Goal: Check status: Check status

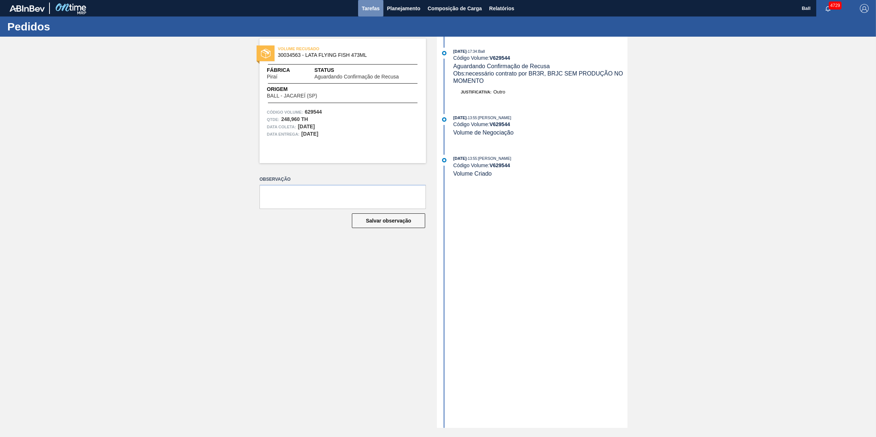
click at [382, 8] on button "Tarefas" at bounding box center [370, 8] width 25 height 16
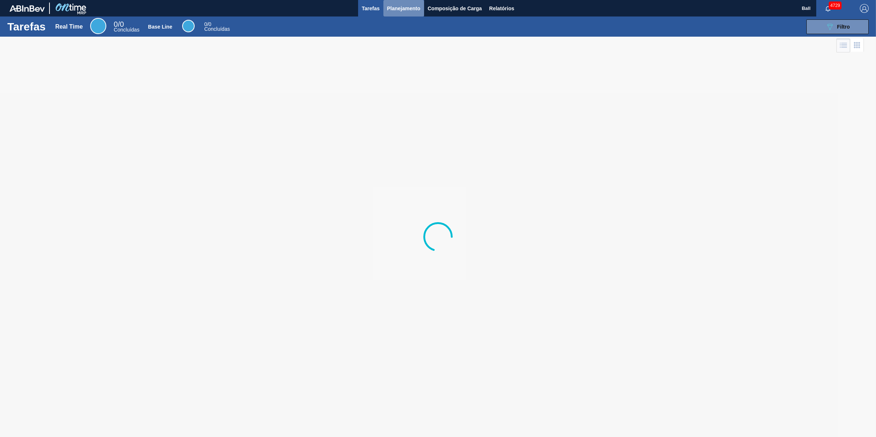
click at [398, 8] on span "Planejamento" at bounding box center [403, 8] width 33 height 9
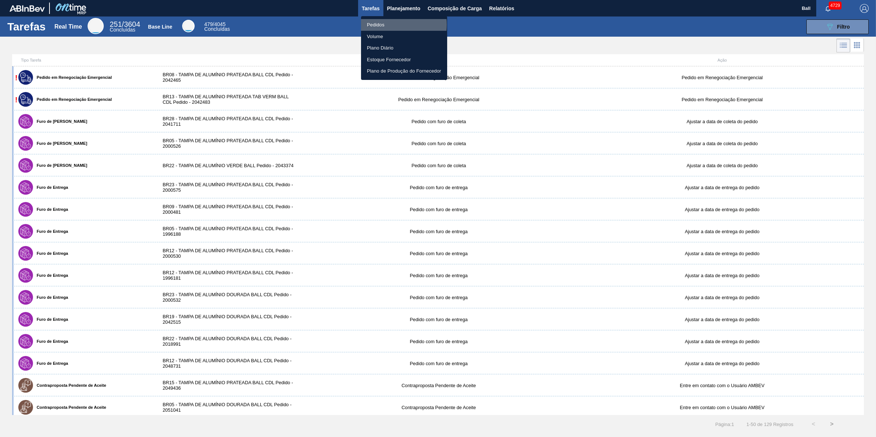
click at [386, 25] on li "Pedidos" at bounding box center [404, 25] width 86 height 12
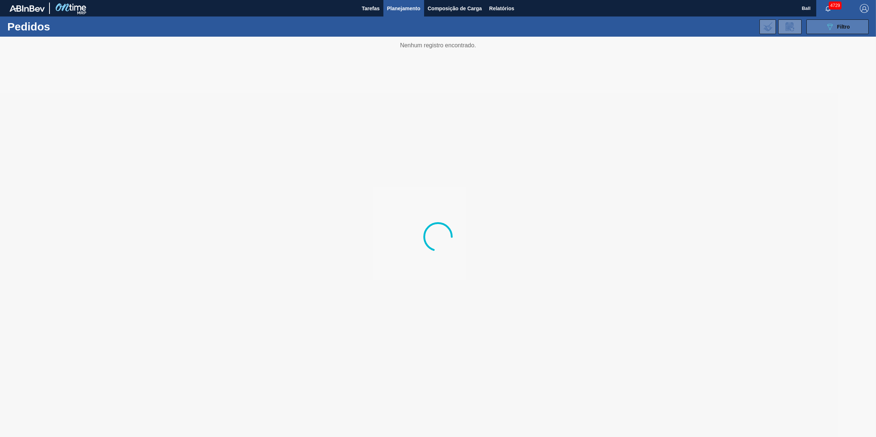
click at [835, 27] on div "089F7B8B-B2A5-4AFE-B5C0-19BA573D28AC Filtro" at bounding box center [837, 26] width 25 height 9
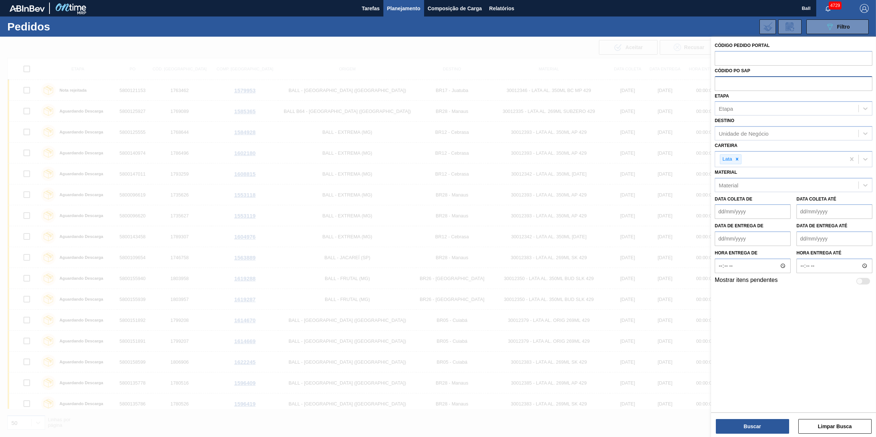
click at [741, 78] on input "text" at bounding box center [794, 83] width 158 height 14
paste input "text"
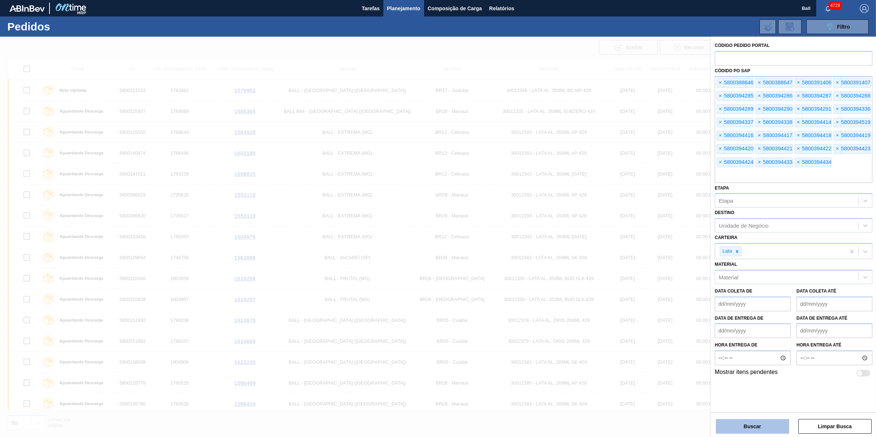
click at [762, 423] on button "Buscar" at bounding box center [752, 426] width 73 height 15
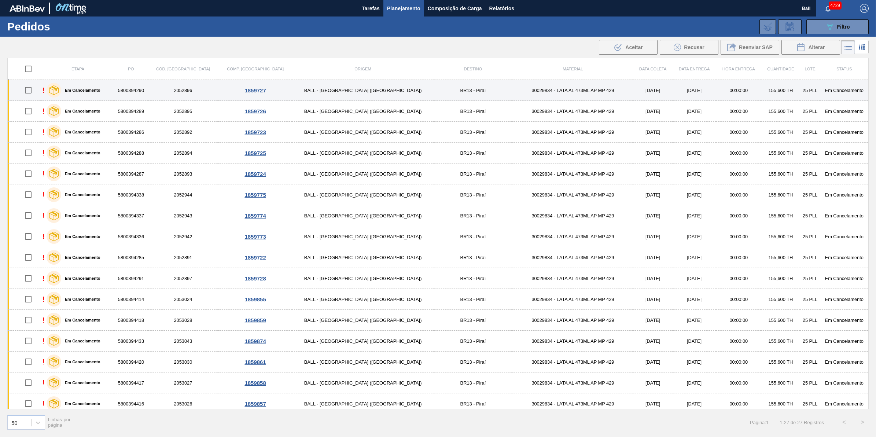
click at [100, 92] on label "Em Cancelamento" at bounding box center [80, 90] width 39 height 4
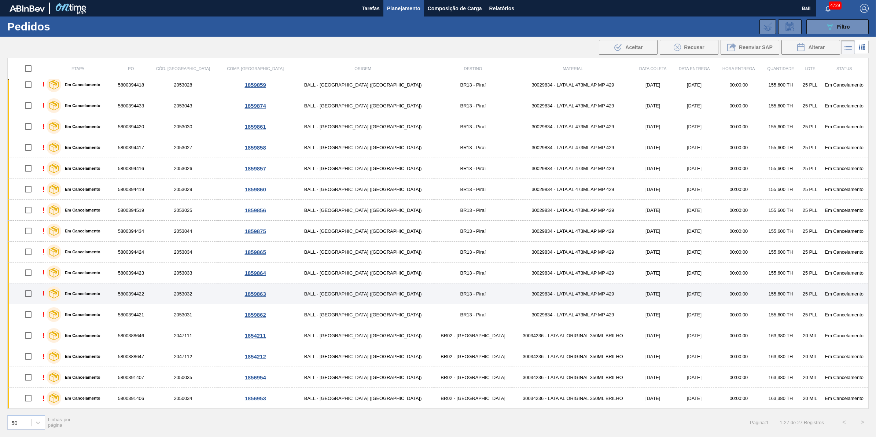
scroll to position [237, 0]
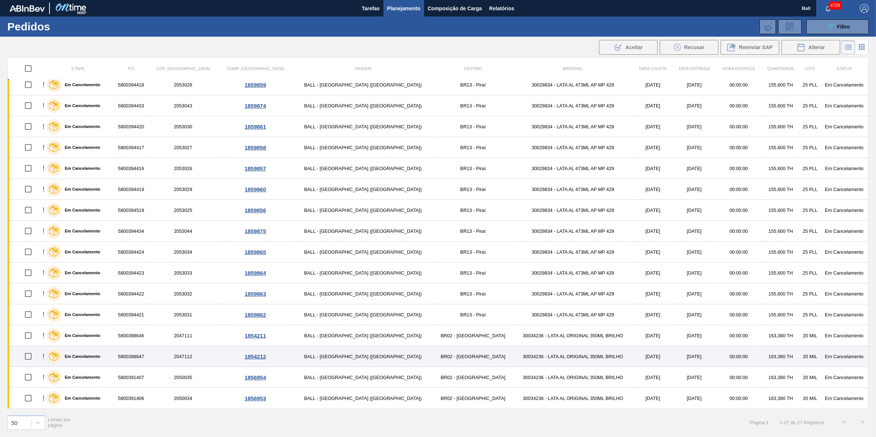
click at [100, 358] on label "Em Cancelamento" at bounding box center [80, 356] width 39 height 4
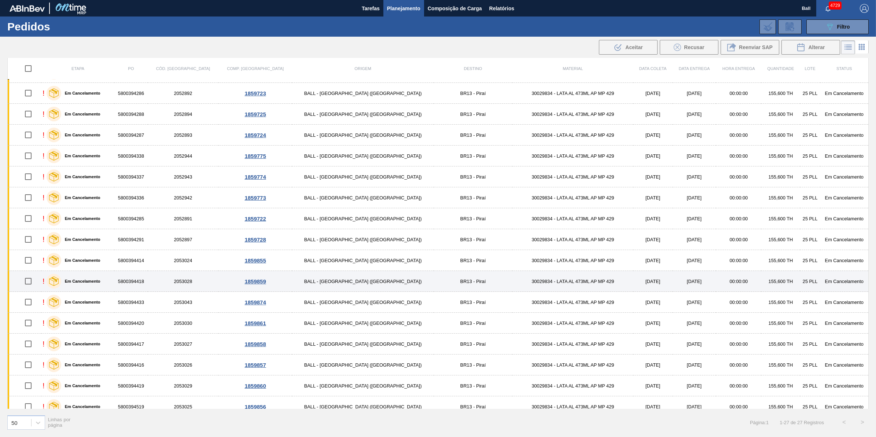
scroll to position [0, 0]
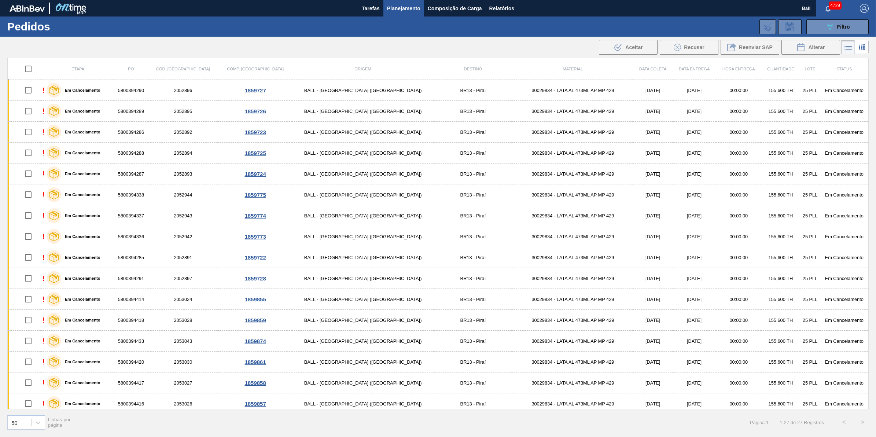
click at [30, 68] on input "checkbox" at bounding box center [28, 68] width 15 height 15
checkbox input "true"
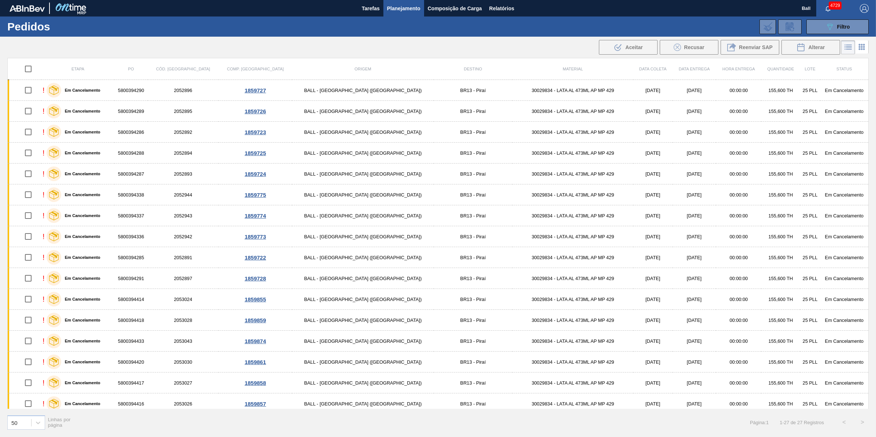
checkbox input "true"
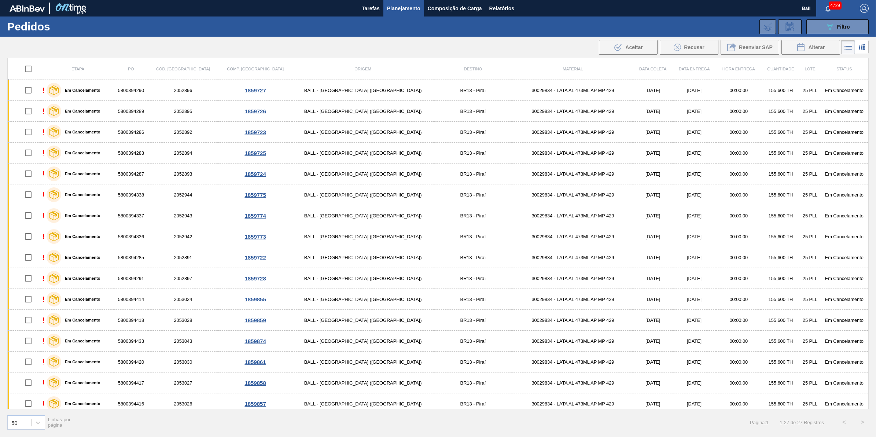
checkbox input "true"
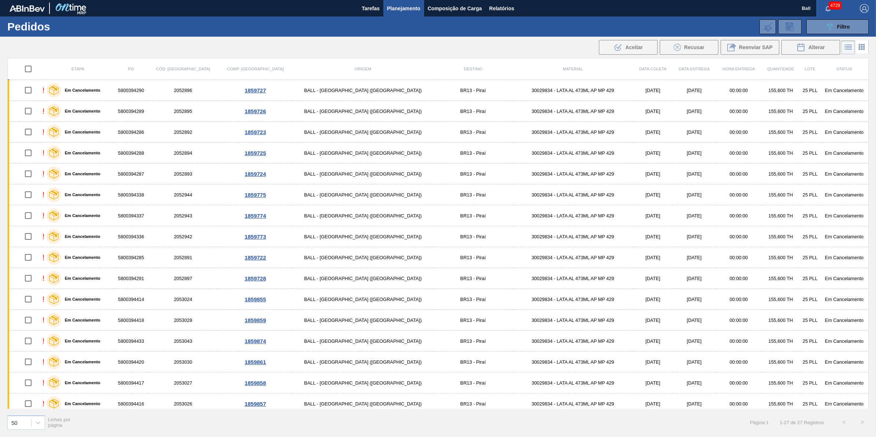
checkbox input "true"
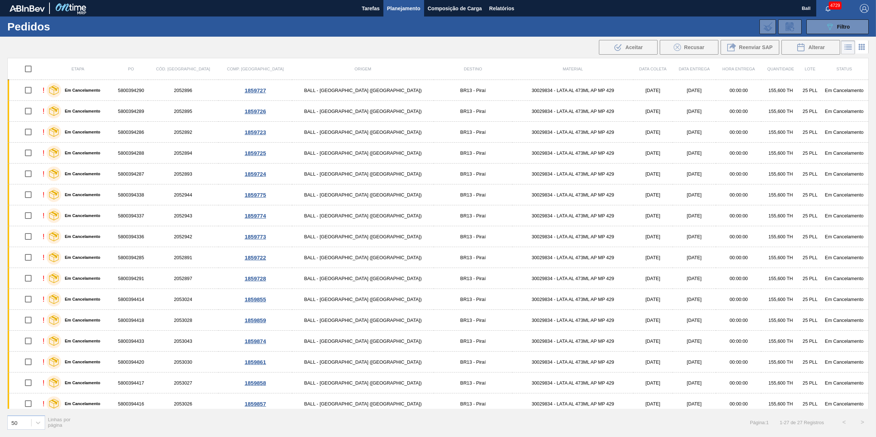
checkbox input "true"
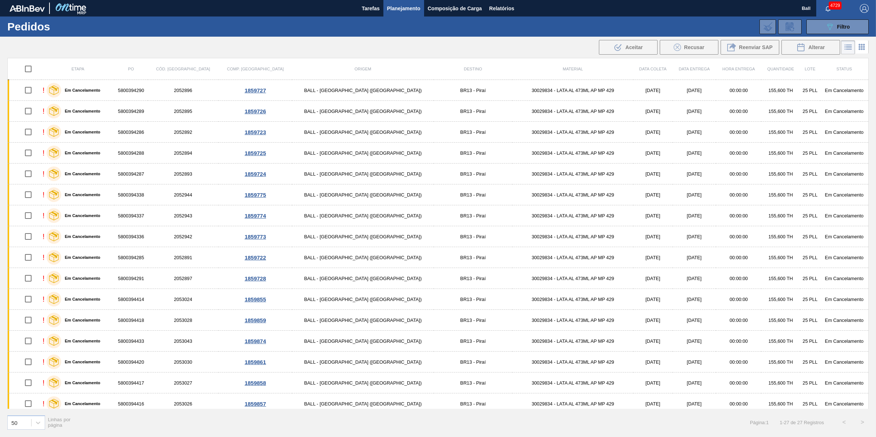
checkbox input "true"
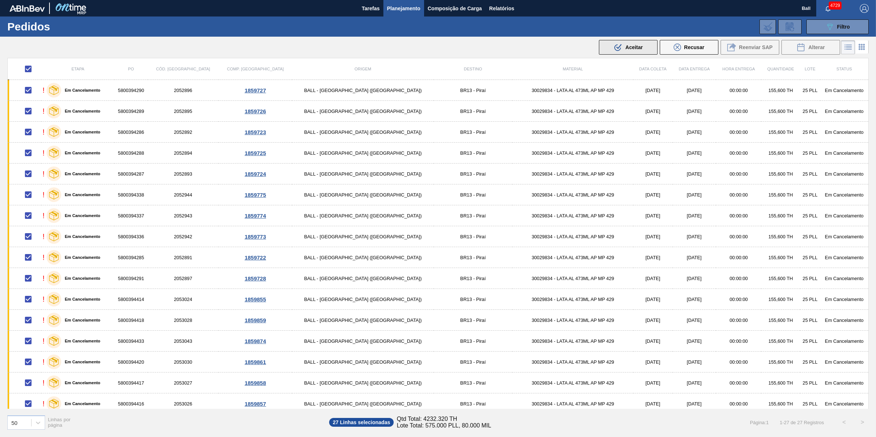
click at [619, 43] on icon ".b{fill:var(--color-action-default)}" at bounding box center [617, 47] width 9 height 9
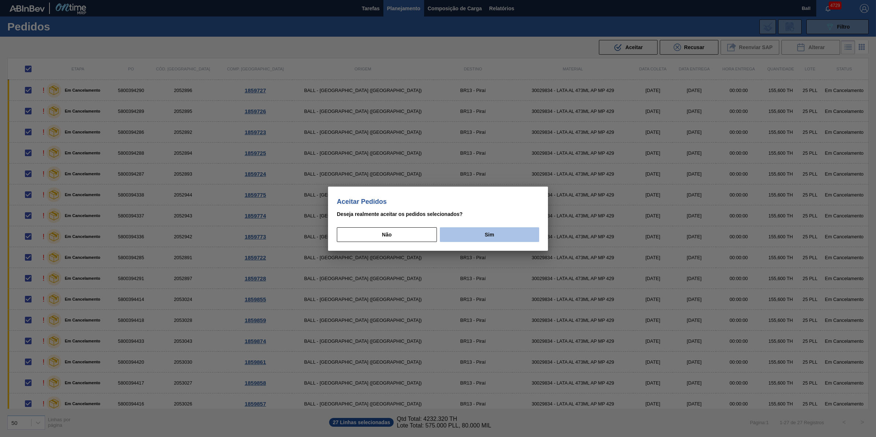
click at [480, 229] on button "Sim" at bounding box center [489, 234] width 99 height 15
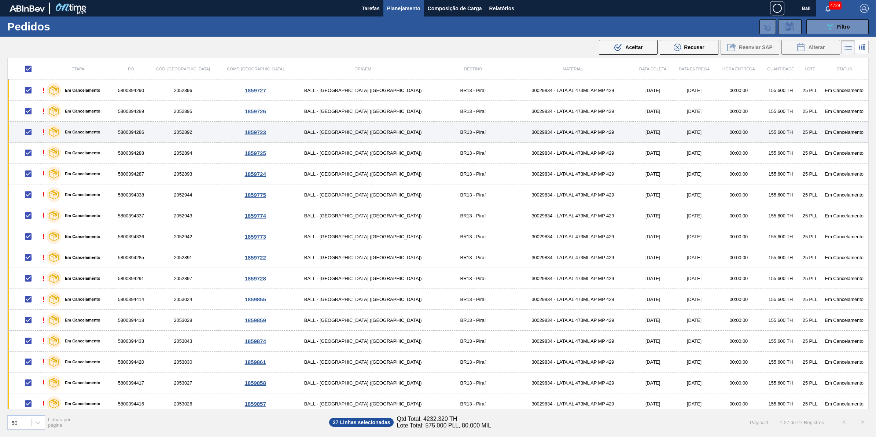
checkbox input "false"
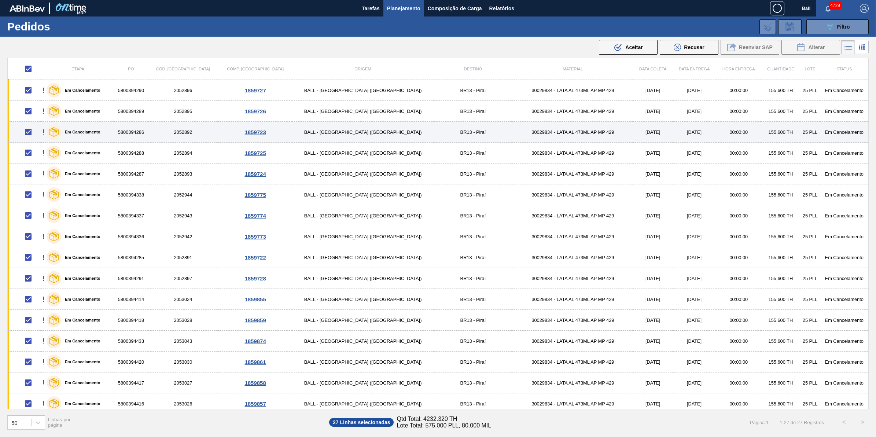
checkbox input "false"
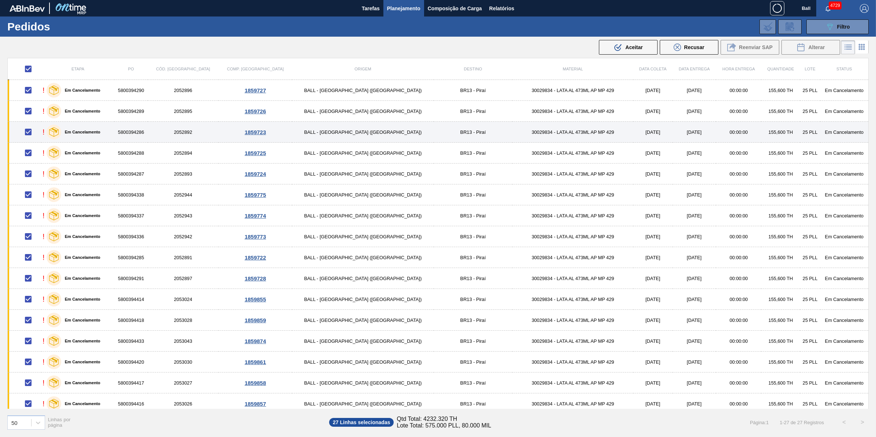
checkbox input "false"
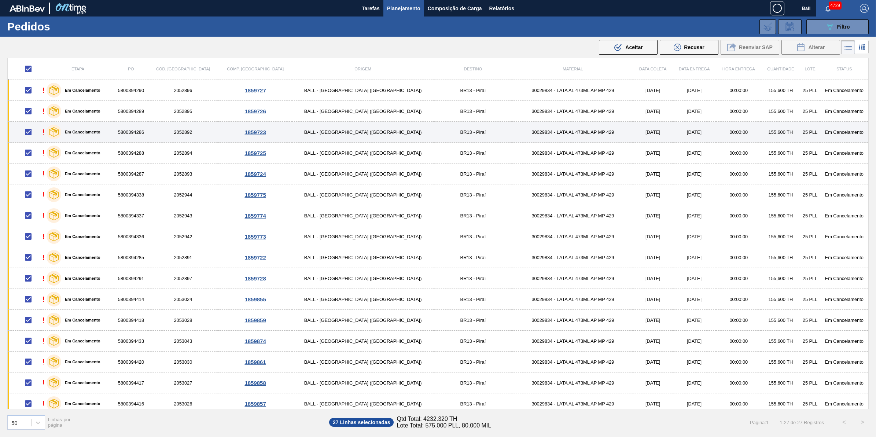
checkbox input "false"
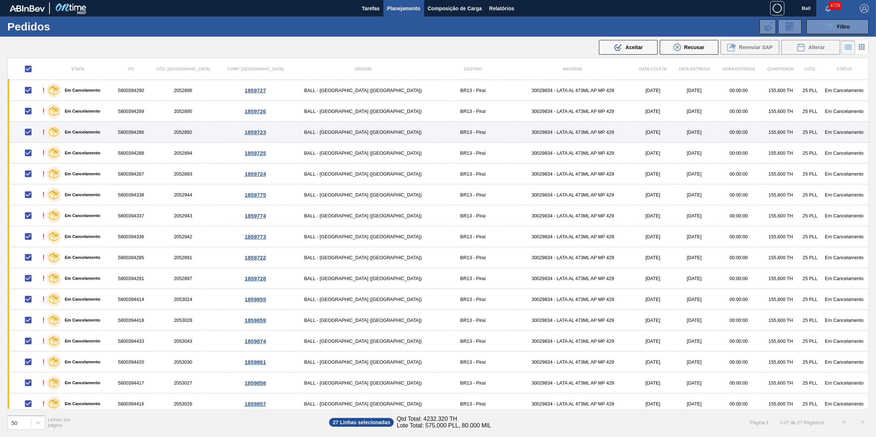
checkbox input "false"
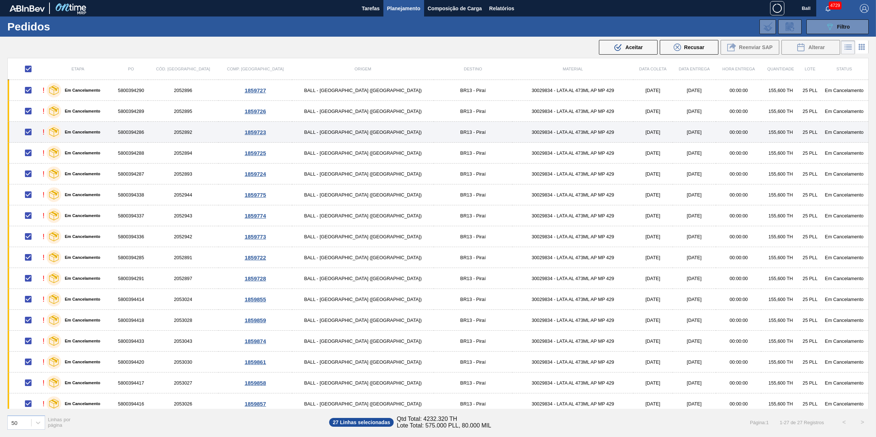
checkbox input "false"
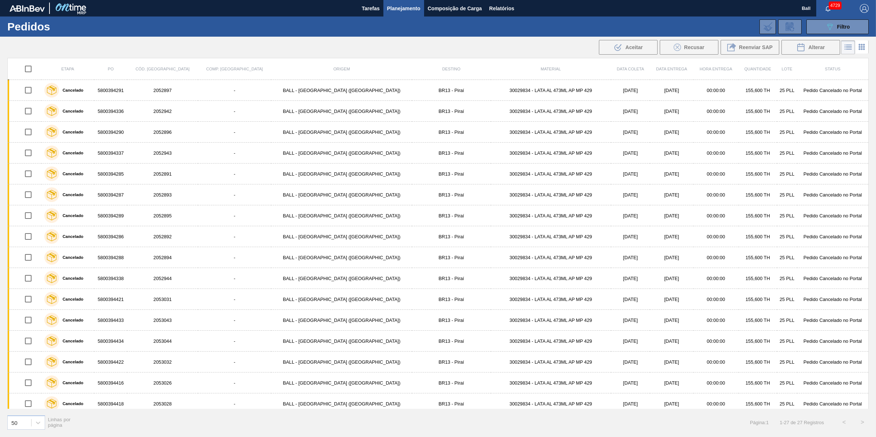
click at [836, 36] on div "089F7B8B-B2A5-4AFE-B5C0-19BA573D28AC Filtro Código Pedido Portal Códido PO SAP …" at bounding box center [497, 27] width 752 height 22
click at [831, 31] on button "089F7B8B-B2A5-4AFE-B5C0-19BA573D28AC Filtro" at bounding box center [837, 26] width 62 height 15
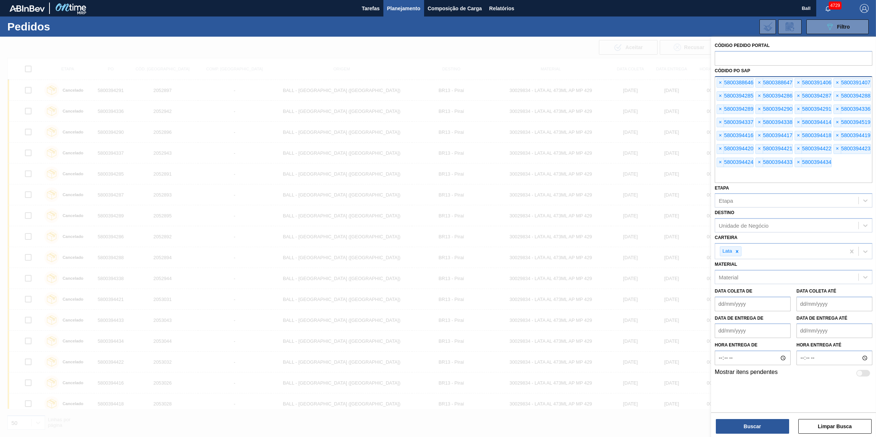
click at [806, 178] on input "text" at bounding box center [794, 176] width 158 height 14
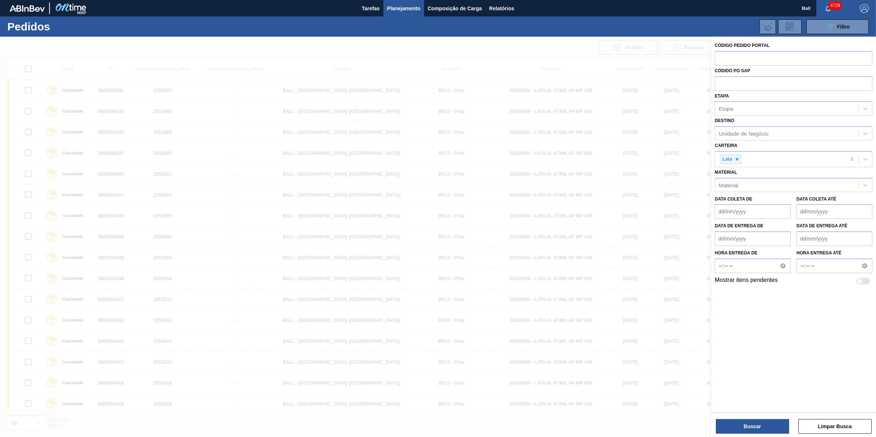
paste input "text"
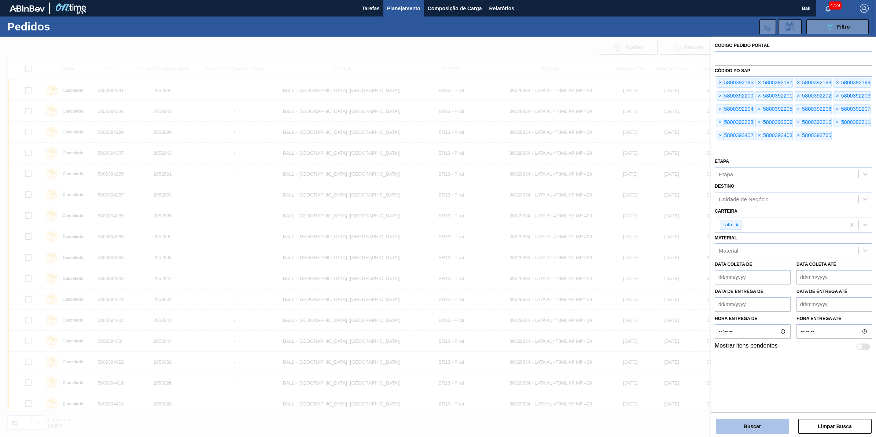
click at [762, 419] on button "Buscar" at bounding box center [752, 426] width 73 height 15
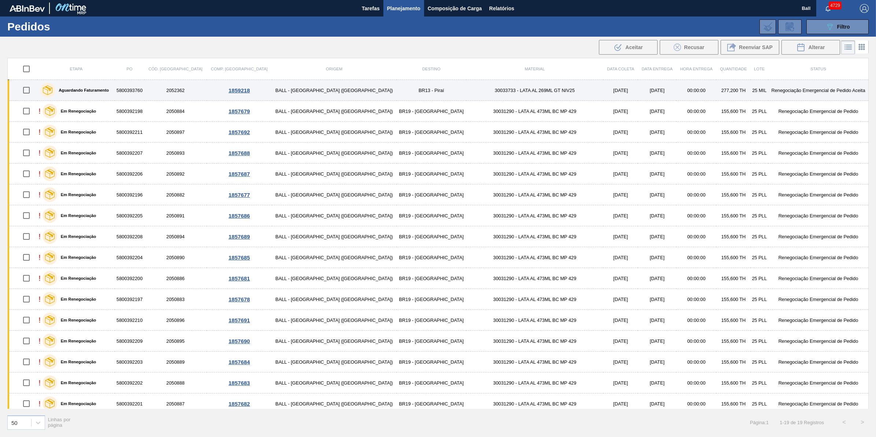
click at [114, 87] on div "Aguardando Faturamento" at bounding box center [75, 90] width 75 height 18
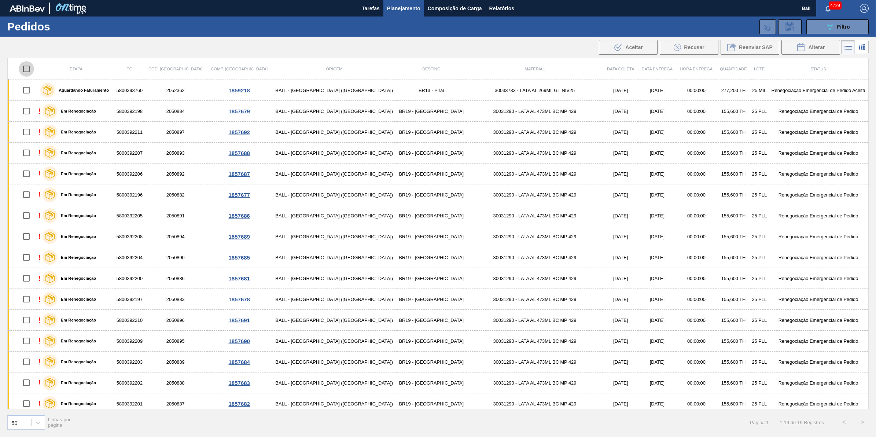
click at [32, 66] on input "checkbox" at bounding box center [26, 68] width 15 height 15
checkbox input "true"
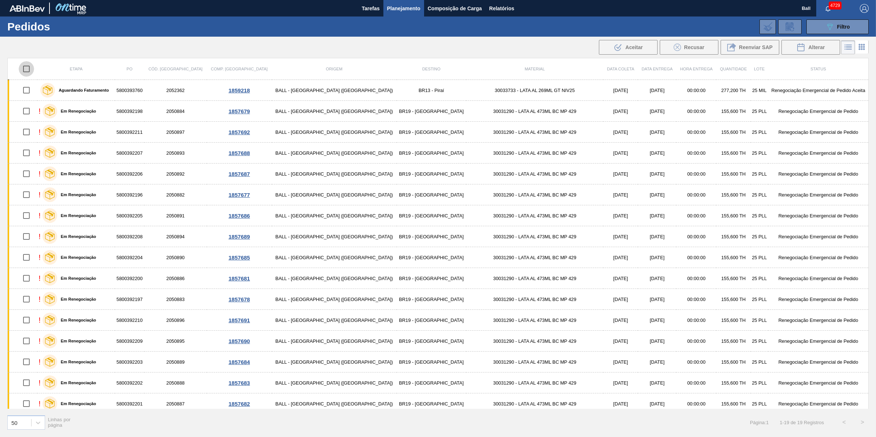
checkbox input "true"
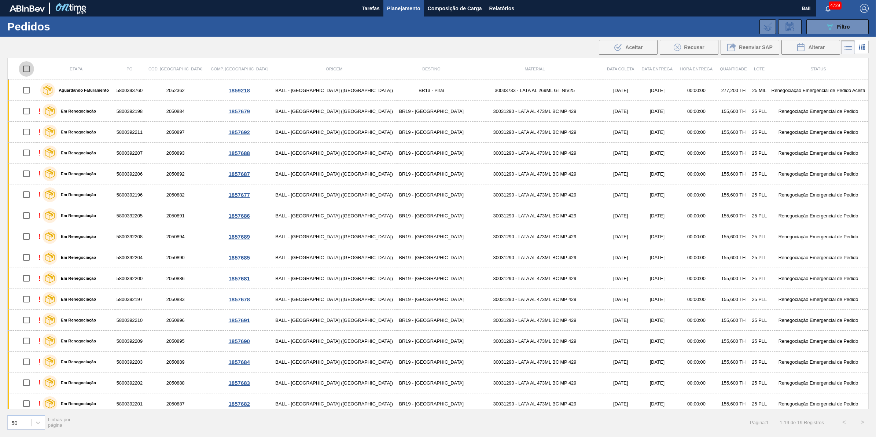
checkbox input "true"
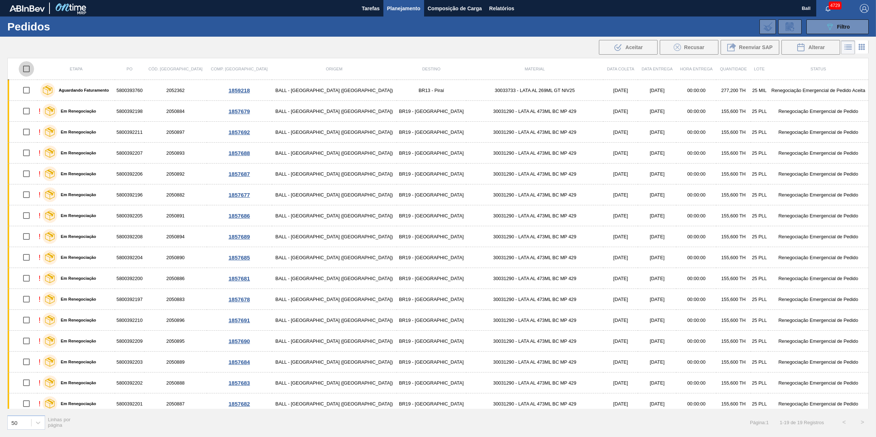
checkbox input "true"
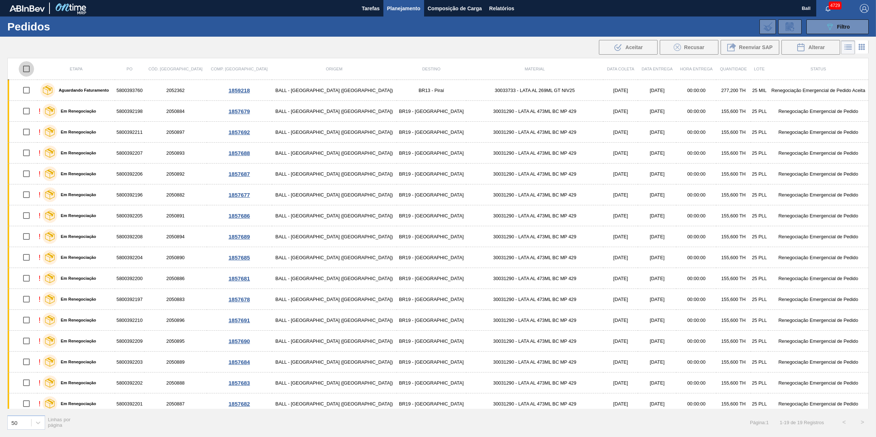
checkbox input "true"
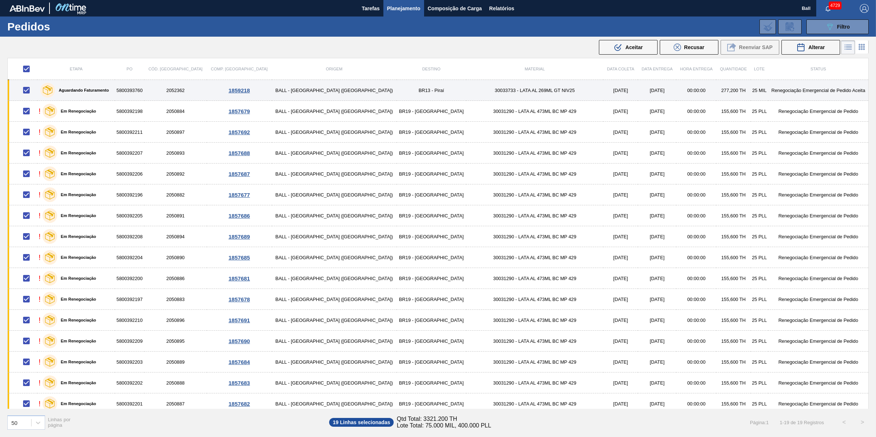
click at [30, 91] on input "checkbox" at bounding box center [26, 89] width 15 height 15
checkbox input "false"
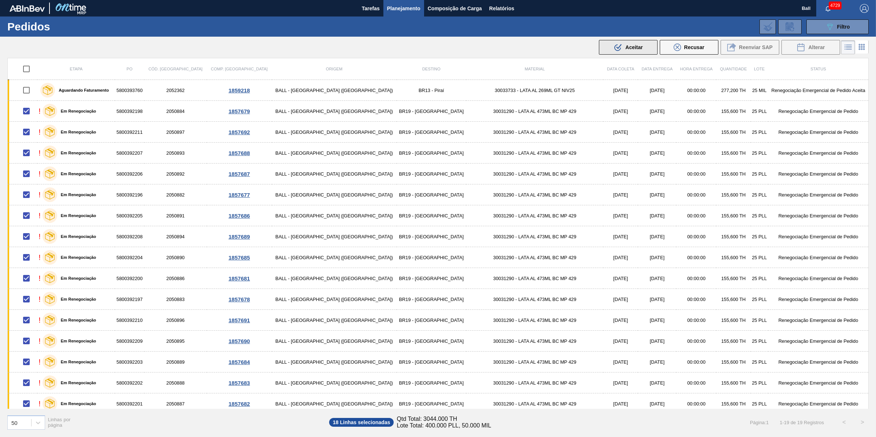
click at [637, 48] on span "Aceitar" at bounding box center [633, 47] width 17 height 6
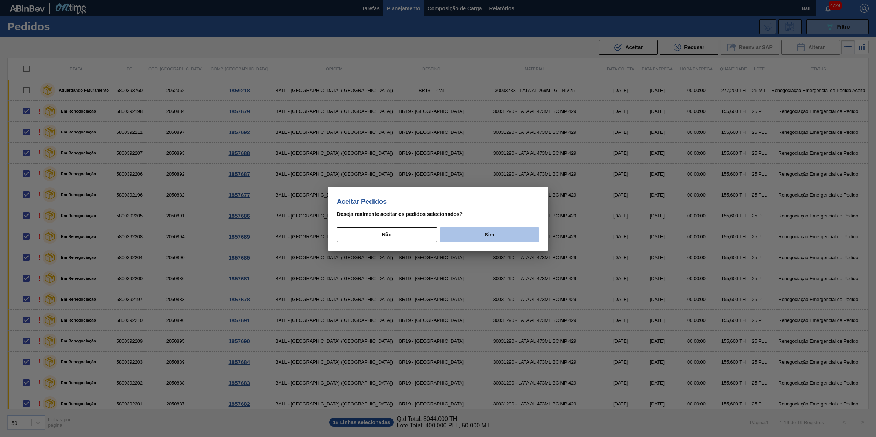
click at [509, 238] on button "Sim" at bounding box center [489, 234] width 99 height 15
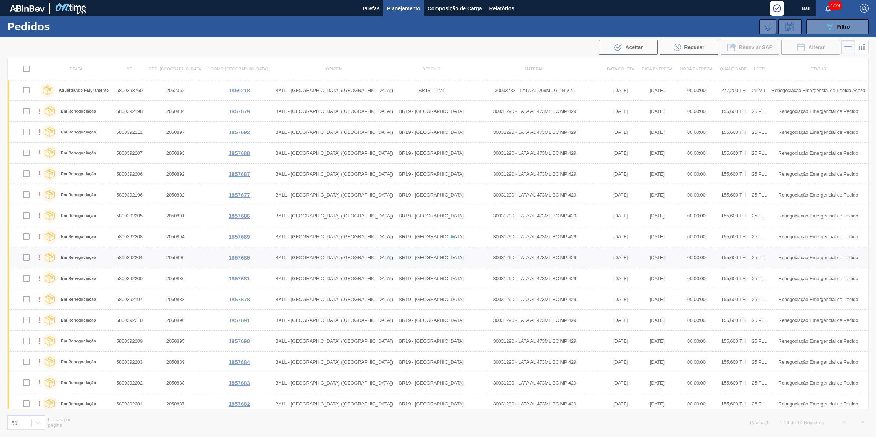
checkbox input "false"
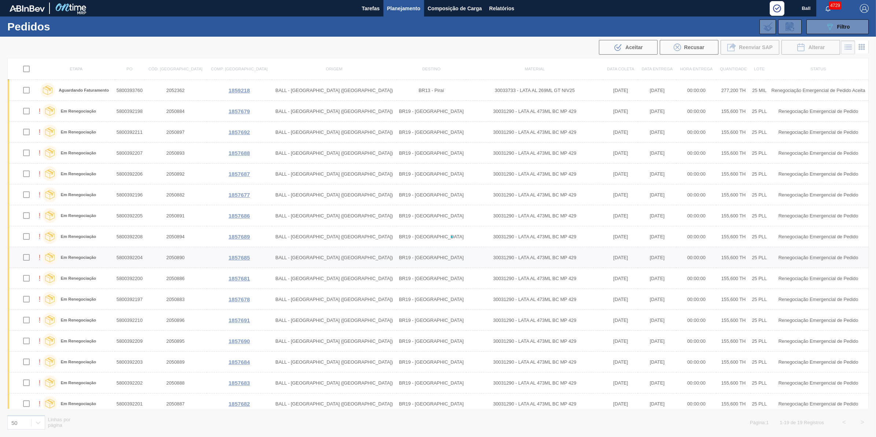
checkbox input "false"
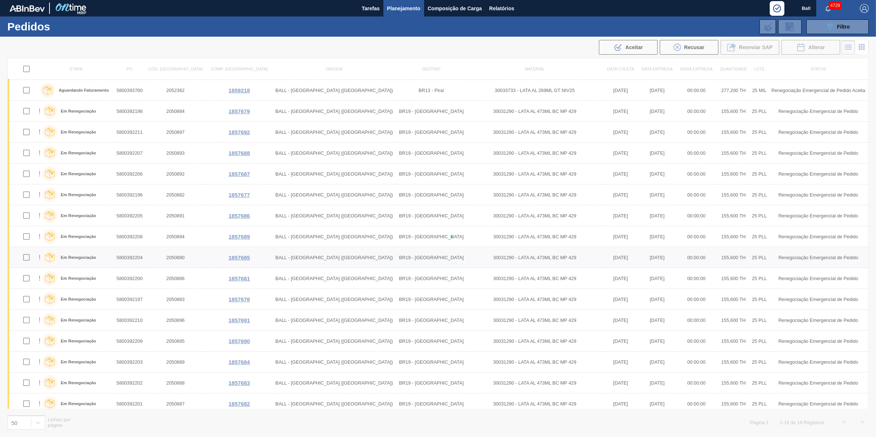
checkbox input "false"
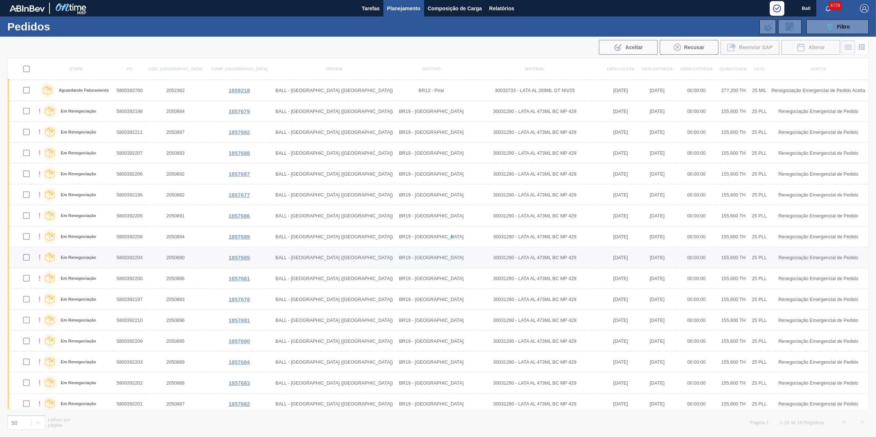
checkbox input "false"
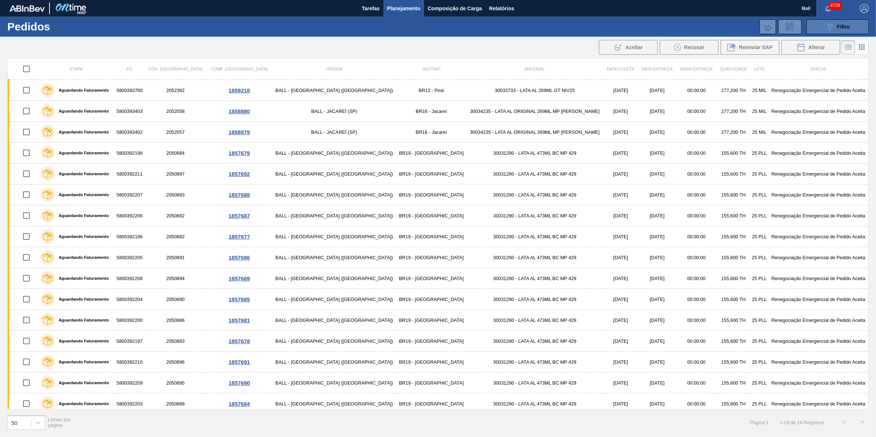
click at [821, 27] on button "089F7B8B-B2A5-4AFE-B5C0-19BA573D28AC Filtro" at bounding box center [837, 26] width 62 height 15
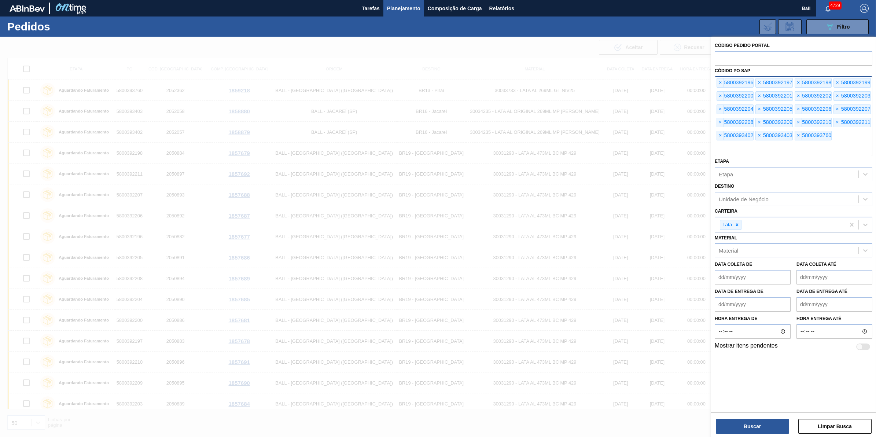
click at [764, 148] on input "text" at bounding box center [794, 149] width 158 height 14
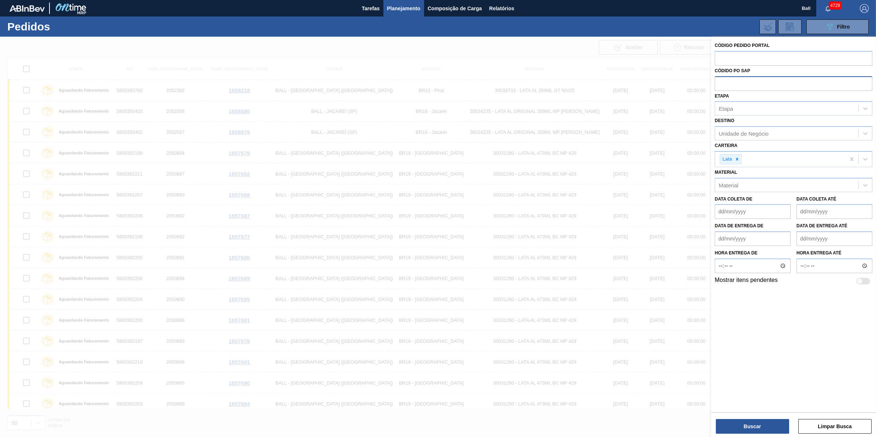
paste input "5800393760"
type input "5800393760"
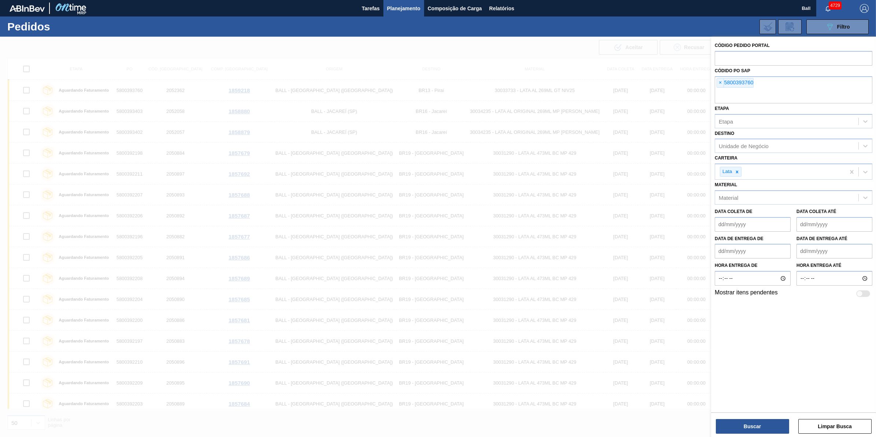
click at [738, 434] on div "Código Pedido Portal Códido PO SAP × 5800393760 Etapa Etapa Destino Unidade de …" at bounding box center [793, 238] width 165 height 402
click at [757, 425] on button "Buscar" at bounding box center [752, 426] width 73 height 15
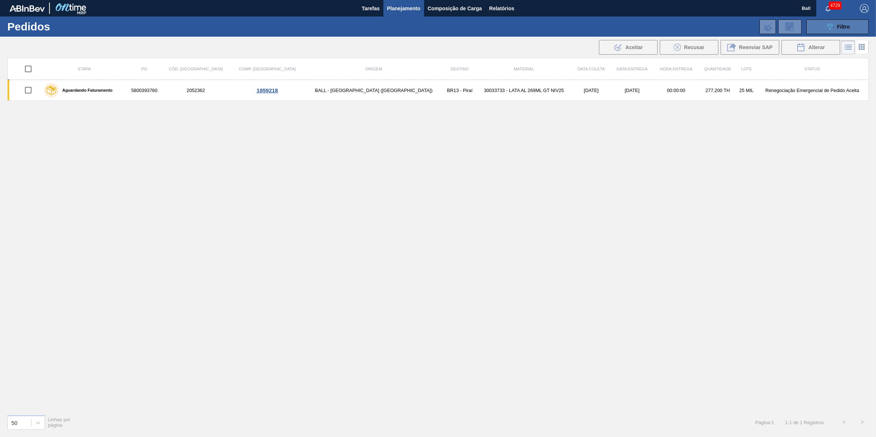
click at [847, 28] on span "Filtro" at bounding box center [843, 27] width 13 height 6
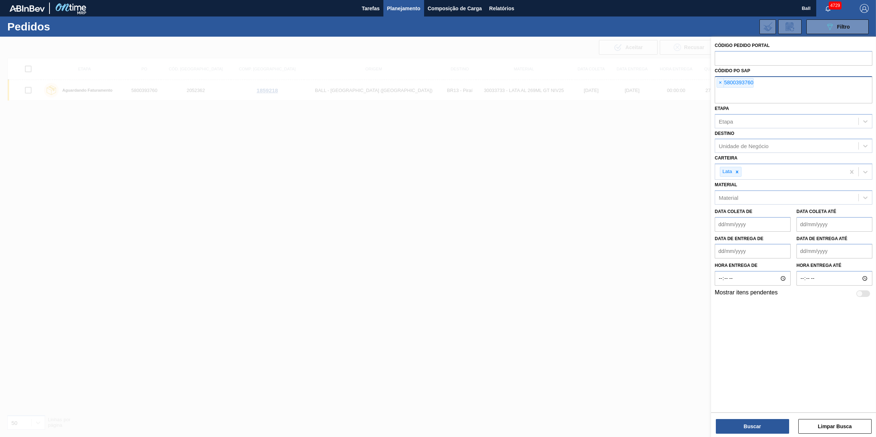
click at [774, 86] on div "× 5800393760" at bounding box center [794, 89] width 158 height 27
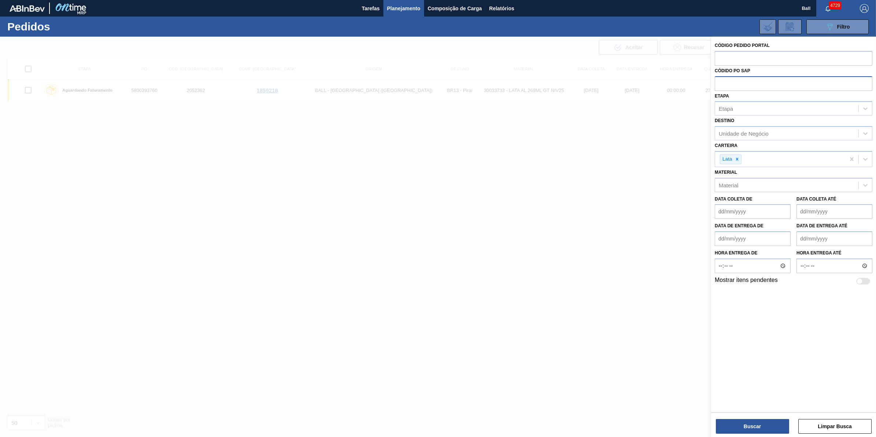
paste input "text"
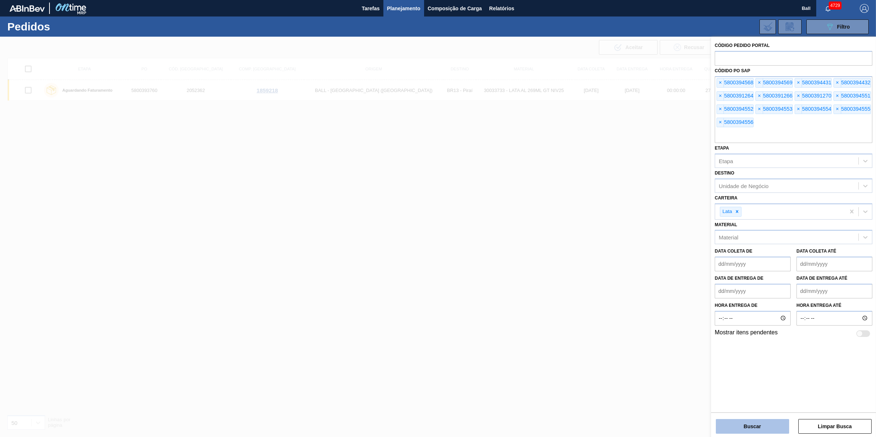
click at [757, 432] on button "Buscar" at bounding box center [752, 426] width 73 height 15
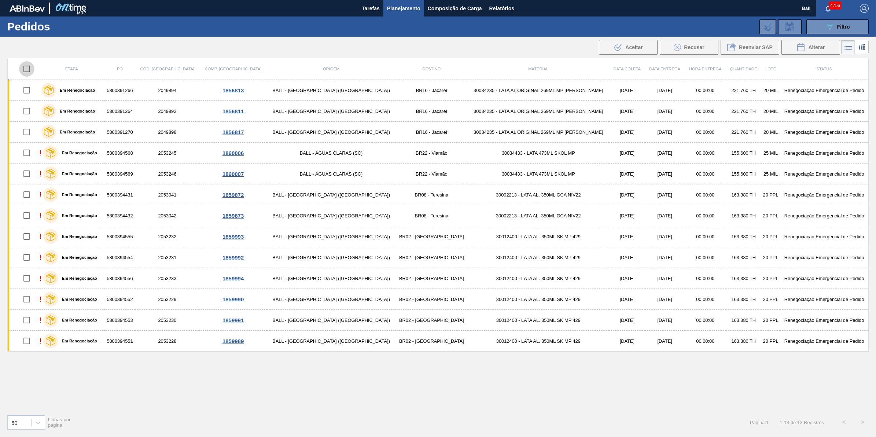
click at [28, 67] on input "checkbox" at bounding box center [26, 68] width 15 height 15
checkbox input "true"
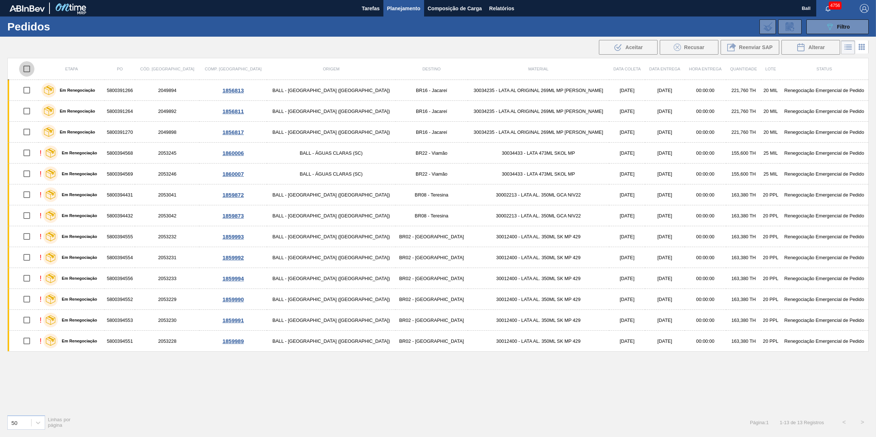
checkbox input "true"
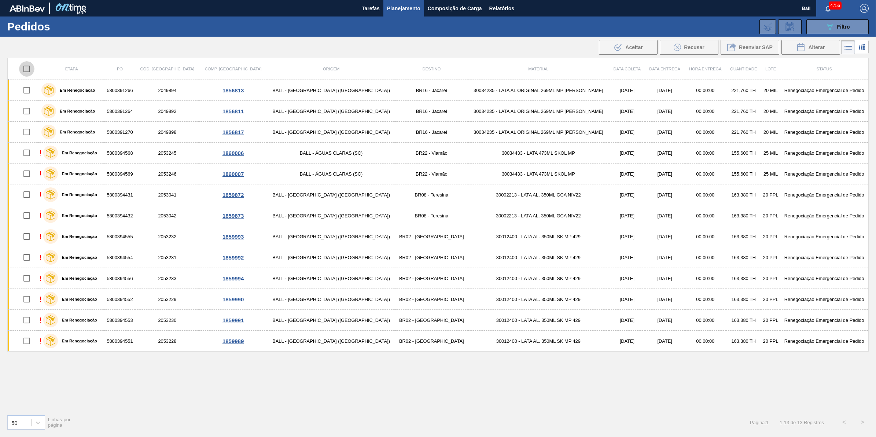
checkbox input "true"
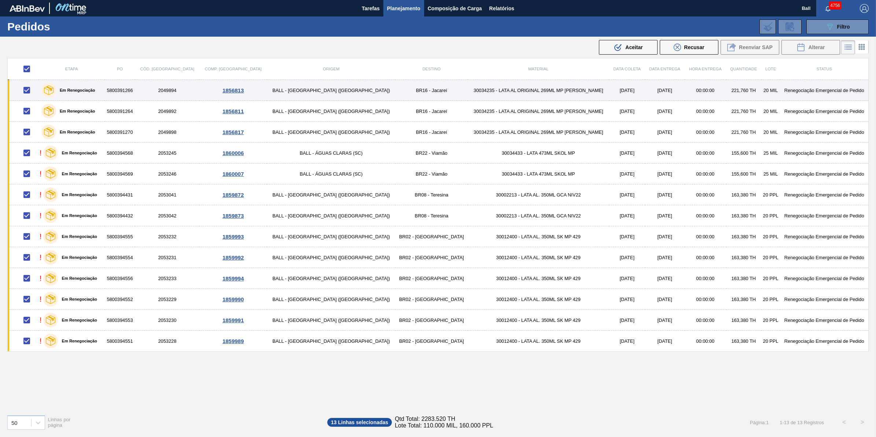
click at [29, 89] on input "checkbox" at bounding box center [26, 89] width 15 height 15
checkbox input "false"
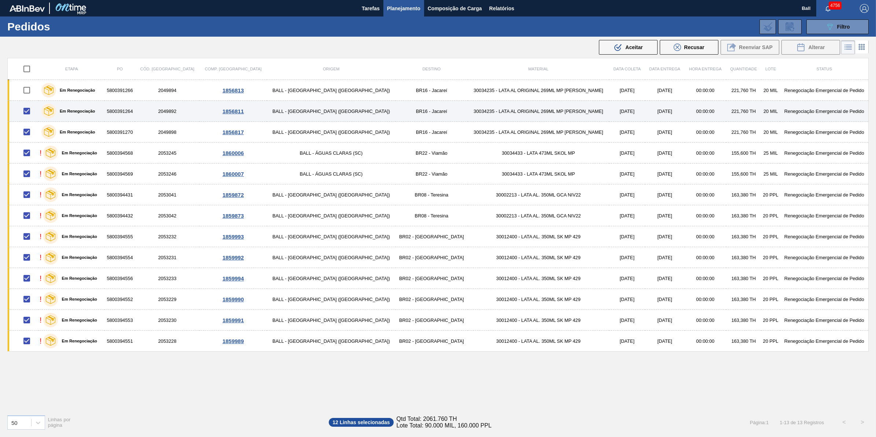
click at [34, 109] on input "checkbox" at bounding box center [26, 110] width 15 height 15
click at [30, 112] on input "checkbox" at bounding box center [26, 110] width 15 height 15
click at [30, 115] on input "checkbox" at bounding box center [26, 110] width 15 height 15
checkbox input "false"
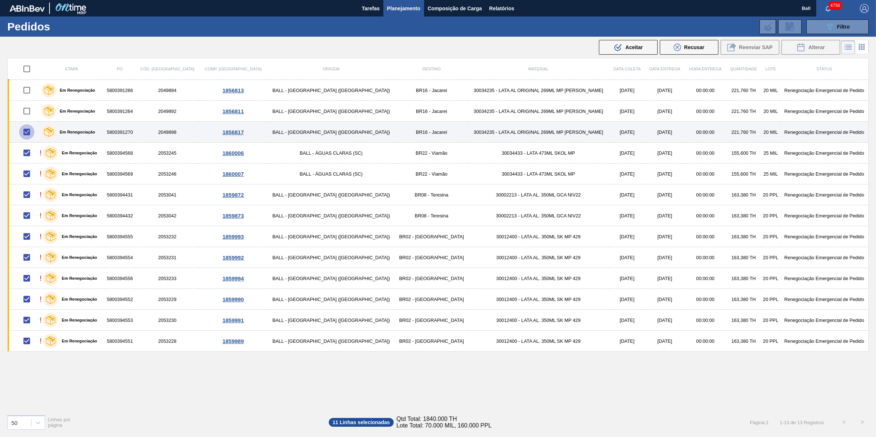
click at [31, 129] on input "checkbox" at bounding box center [26, 131] width 15 height 15
checkbox input "false"
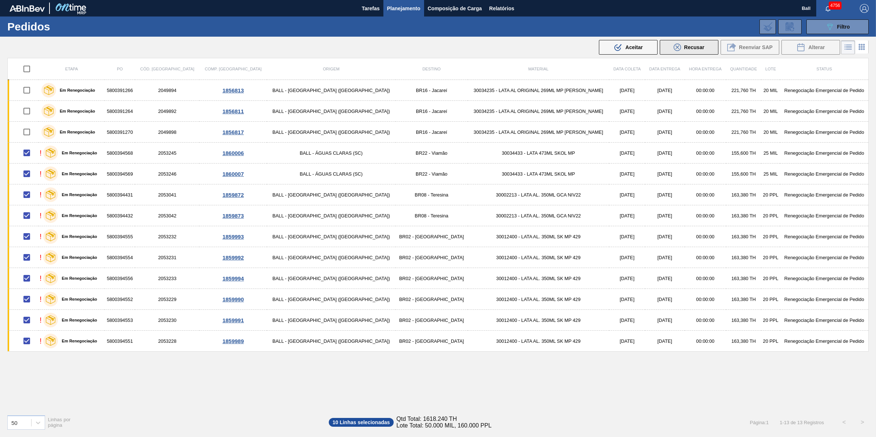
click at [683, 50] on div "Recusar" at bounding box center [689, 47] width 30 height 7
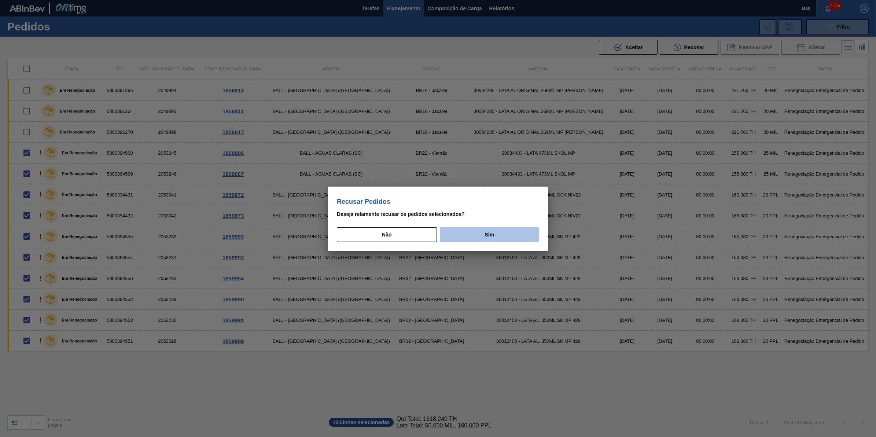
click at [500, 240] on button "Sim" at bounding box center [489, 234] width 99 height 15
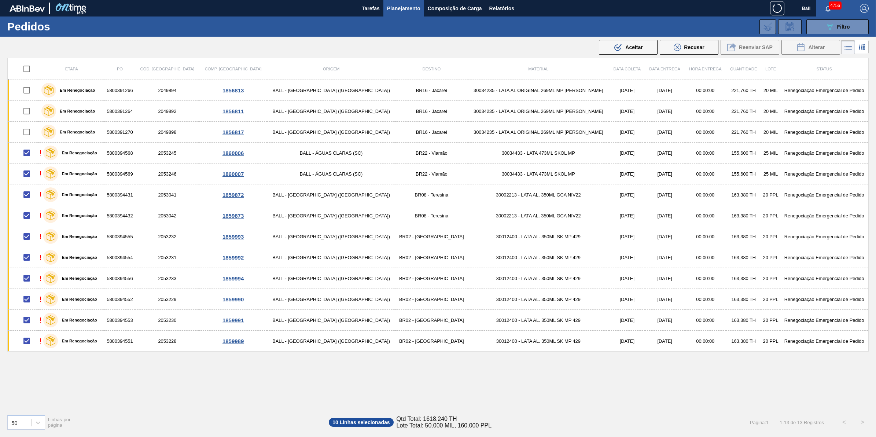
checkbox input "false"
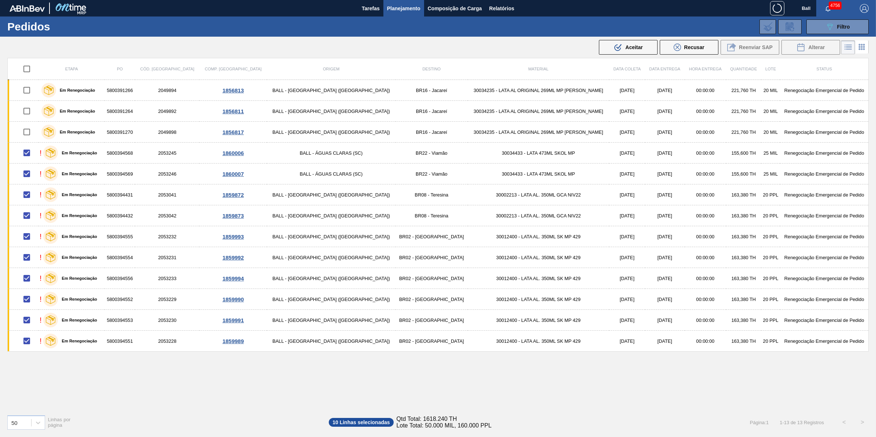
checkbox input "false"
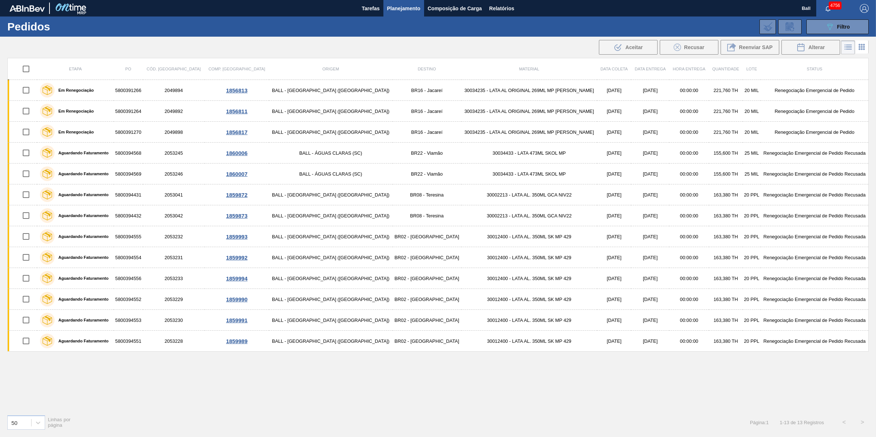
click at [400, 11] on span "Planejamento" at bounding box center [403, 8] width 33 height 9
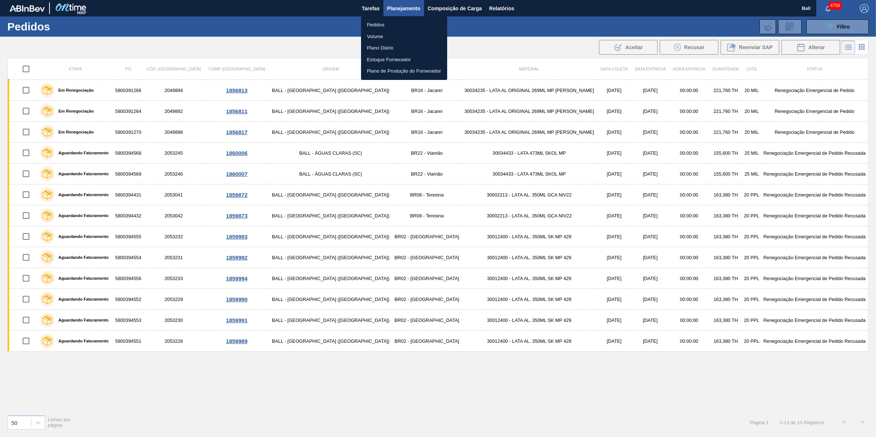
click at [400, 11] on div at bounding box center [438, 218] width 876 height 437
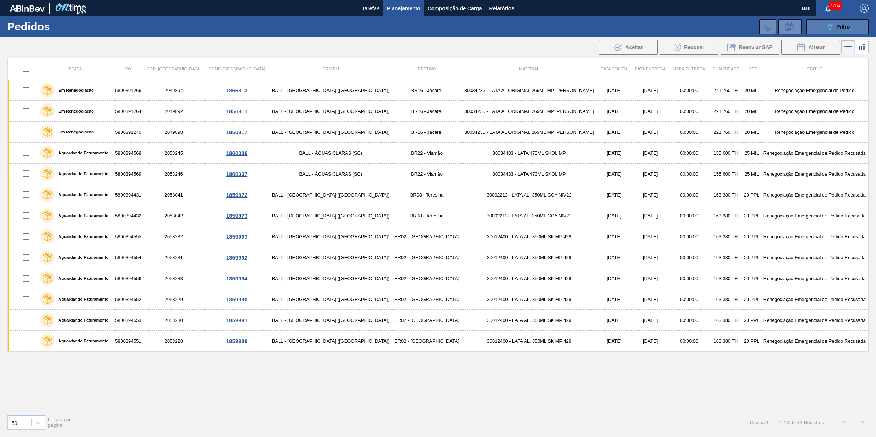
click at [836, 24] on div "089F7B8B-B2A5-4AFE-B5C0-19BA573D28AC Filtro" at bounding box center [837, 26] width 25 height 9
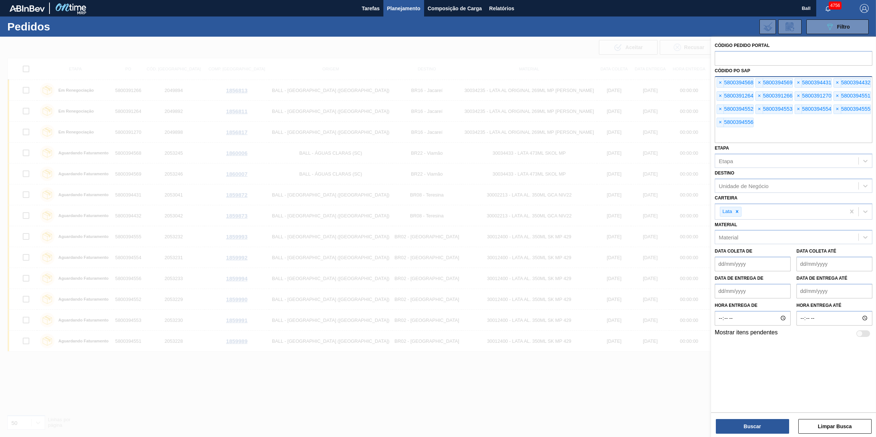
click at [780, 124] on div "× 5800394568 × 5800394569 × 5800394431 × 5800394432 × 5800391264 × 5800391266 ×…" at bounding box center [794, 109] width 158 height 67
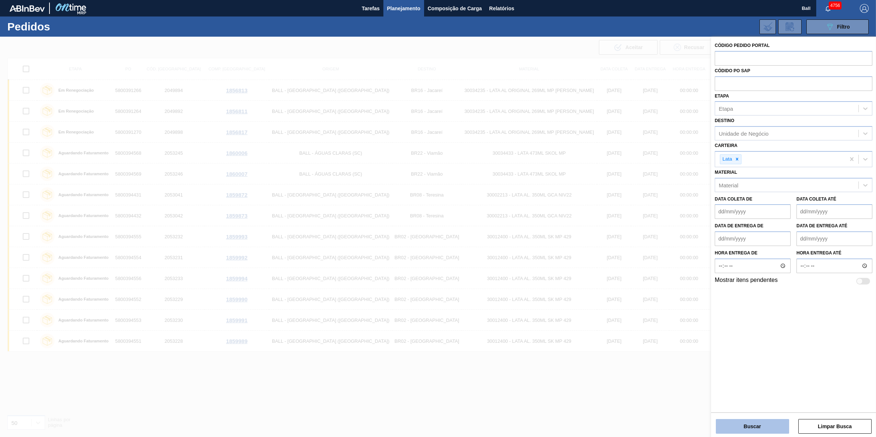
click at [756, 424] on button "Buscar" at bounding box center [752, 426] width 73 height 15
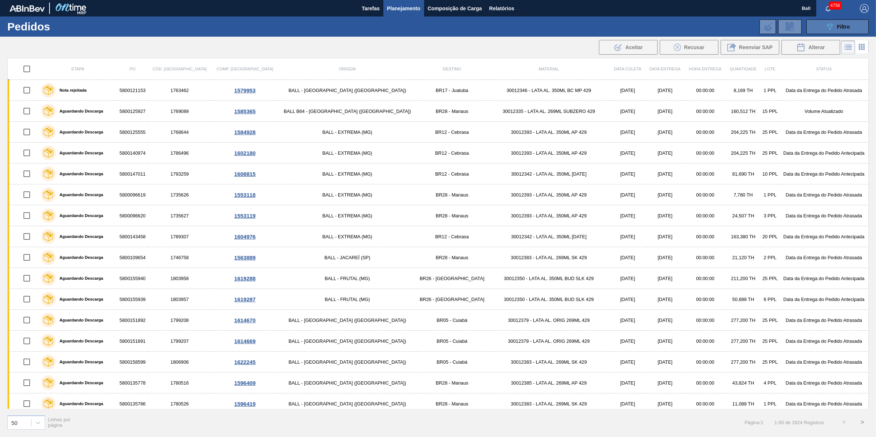
drag, startPoint x: 847, startPoint y: 28, endPoint x: 849, endPoint y: 26, distance: 3.9
click at [849, 26] on span "Filtro" at bounding box center [843, 27] width 13 height 6
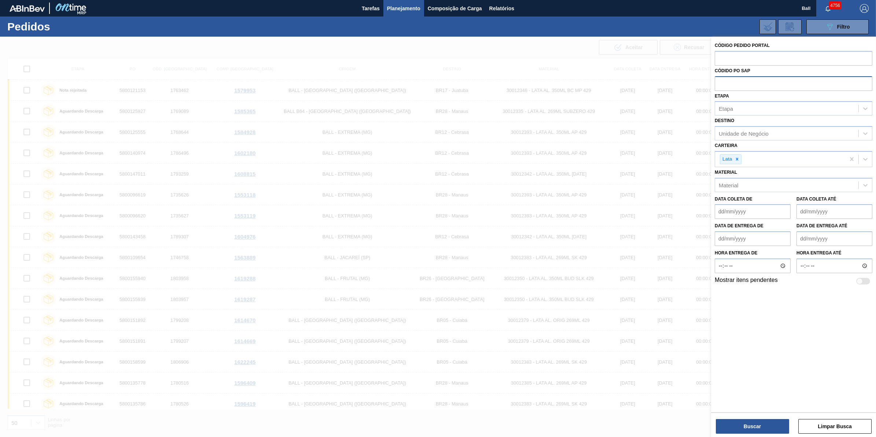
click at [750, 85] on input "text" at bounding box center [794, 83] width 158 height 14
click at [755, 125] on div "Destino Unidade de Negócio" at bounding box center [794, 127] width 158 height 25
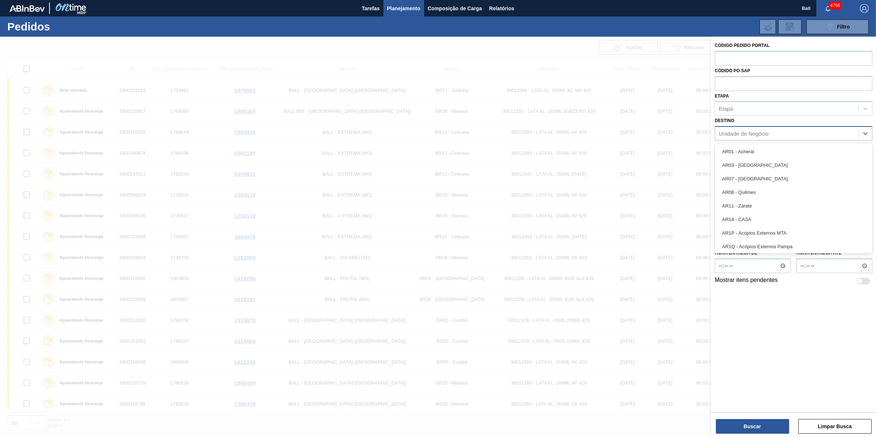
click at [752, 130] on div "Unidade de Negócio" at bounding box center [744, 133] width 50 height 6
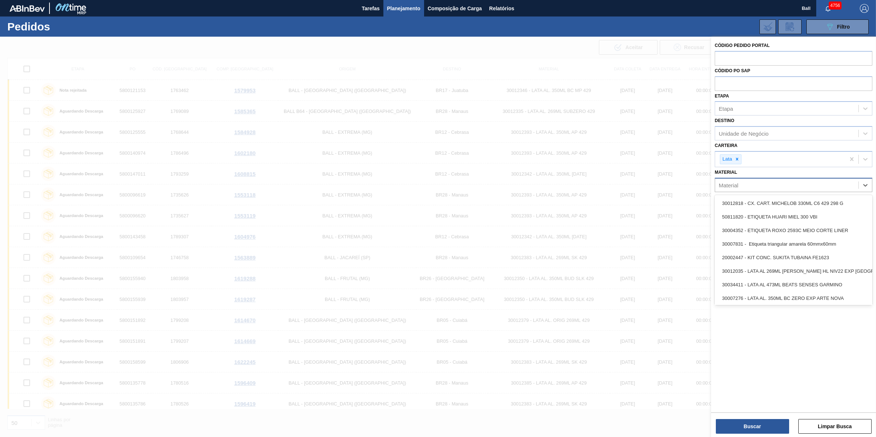
click at [759, 185] on div "Material" at bounding box center [786, 185] width 143 height 11
click at [759, 181] on div "Material" at bounding box center [786, 185] width 143 height 11
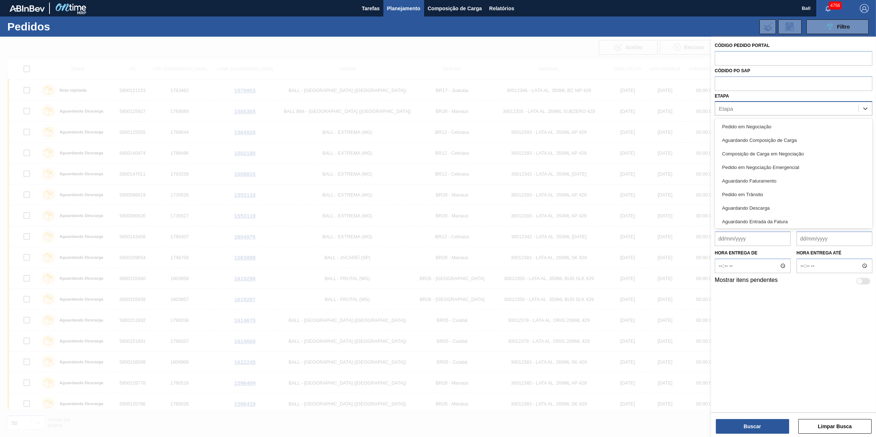
click at [771, 105] on div "Etapa" at bounding box center [786, 108] width 143 height 11
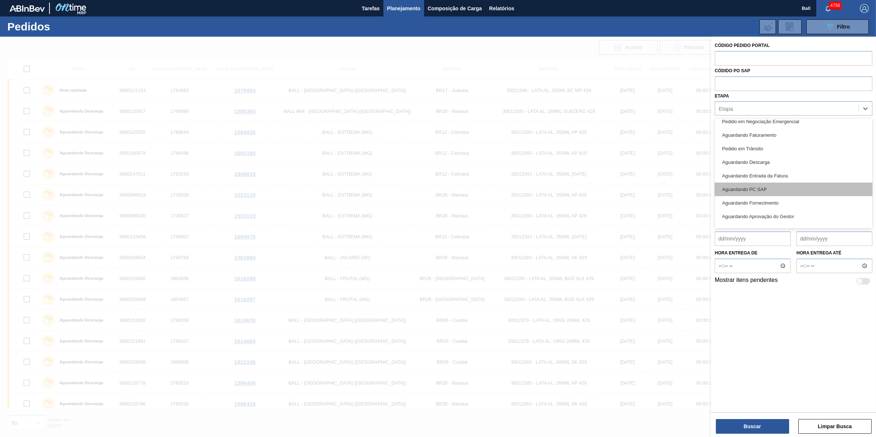
scroll to position [96, 0]
click at [757, 195] on div "Em Renegociação" at bounding box center [794, 194] width 158 height 14
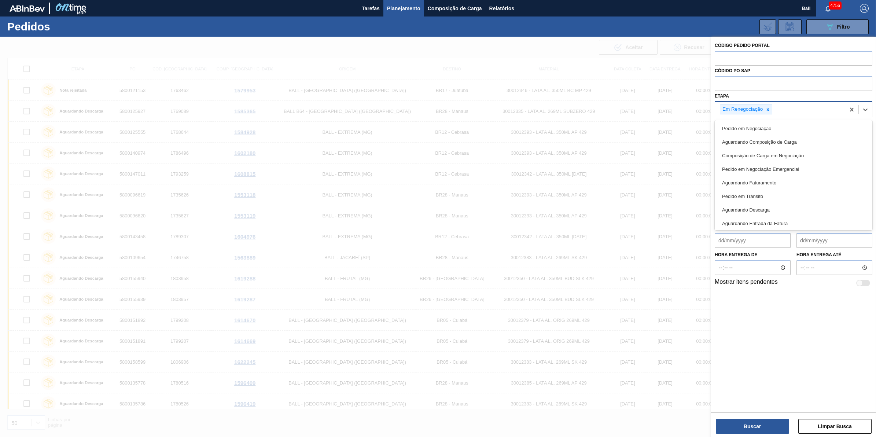
click at [806, 109] on div "Em Renegociação" at bounding box center [780, 109] width 130 height 15
click at [778, 213] on div "Em Cancelamento" at bounding box center [794, 209] width 158 height 14
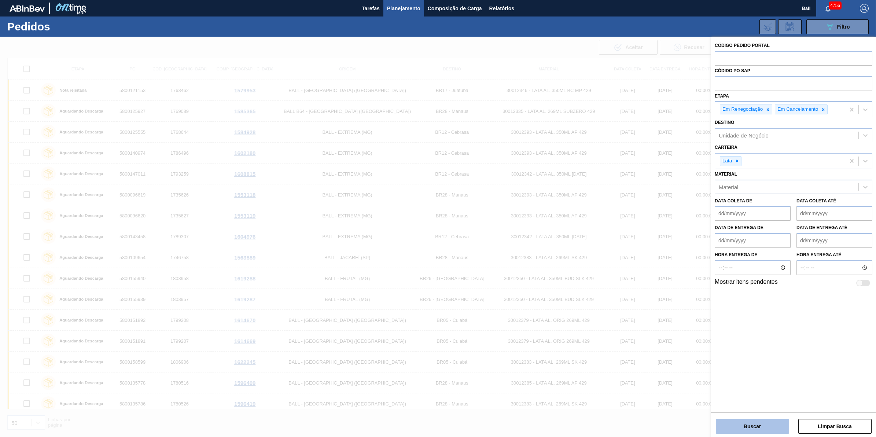
click at [769, 428] on button "Buscar" at bounding box center [752, 426] width 73 height 15
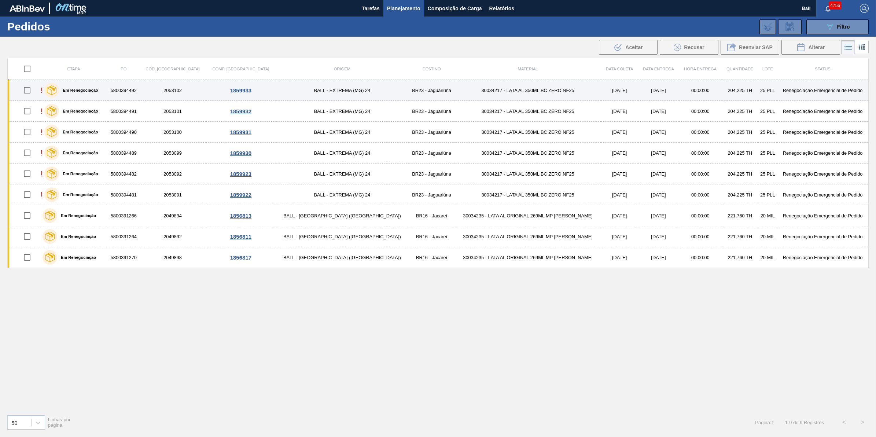
click at [107, 84] on div "! Em Renegociação" at bounding box center [74, 90] width 66 height 18
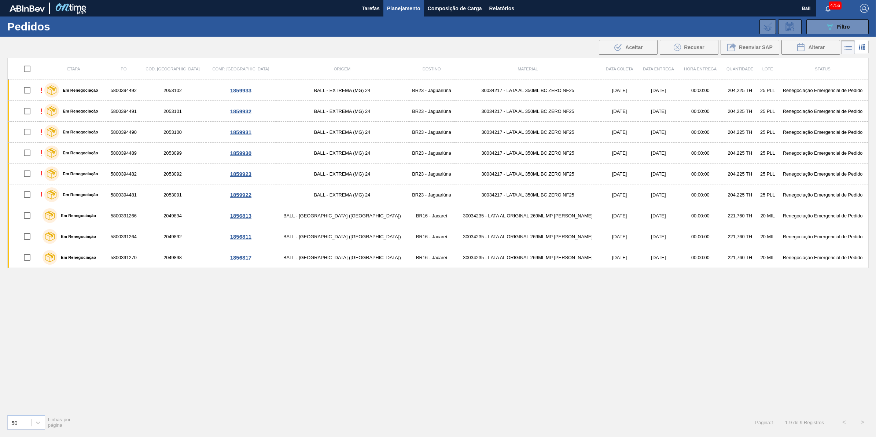
click at [336, 337] on div "Etapa PO Cód. Pedido Comp. Carga Origem Destino Material Data coleta Data Entre…" at bounding box center [437, 233] width 861 height 351
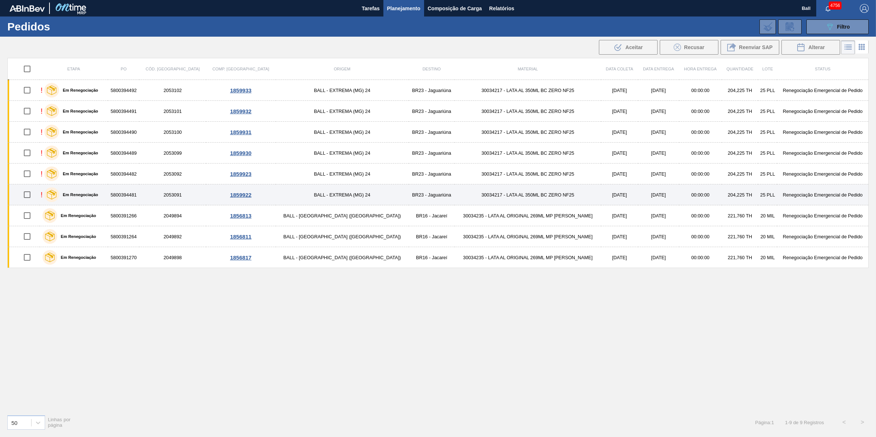
click at [107, 200] on div "! Em Renegociação" at bounding box center [74, 194] width 66 height 18
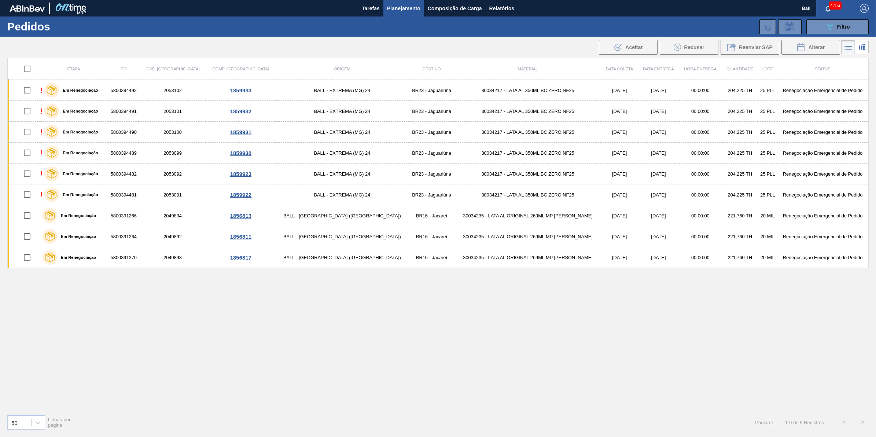
click at [419, 402] on div "Etapa PO Cód. Pedido Comp. Carga Origem Destino Material Data coleta Data Entre…" at bounding box center [437, 233] width 861 height 351
click at [307, 334] on div "Etapa PO Cód. Pedido Comp. Carga Origem Destino Material Data coleta Data Entre…" at bounding box center [437, 233] width 861 height 351
click at [837, 37] on div "089F7B8B-B2A5-4AFE-B5C0-19BA573D28AC Filtro Código Pedido Portal Códido PO SAP …" at bounding box center [497, 27] width 752 height 22
click at [839, 27] on span "Filtro" at bounding box center [843, 27] width 13 height 6
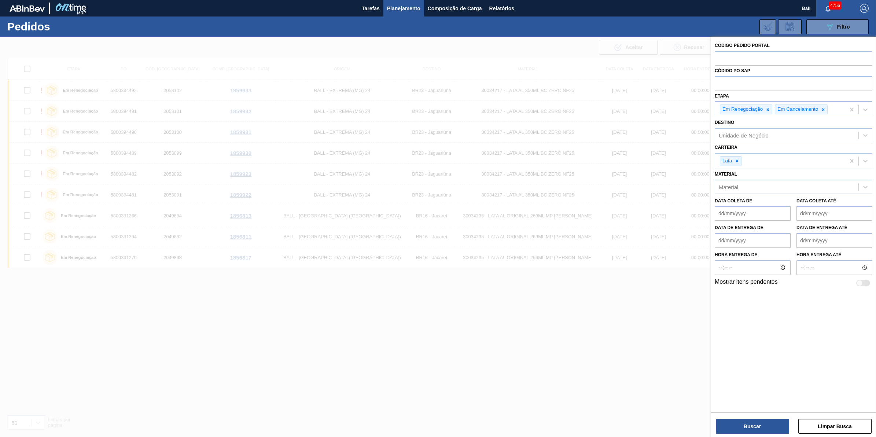
click at [316, 376] on div at bounding box center [438, 255] width 876 height 437
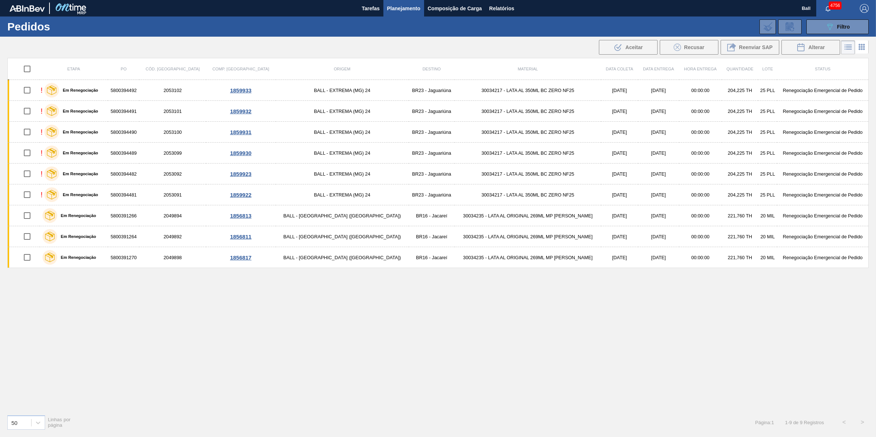
click at [403, 4] on span "Planejamento" at bounding box center [403, 8] width 33 height 9
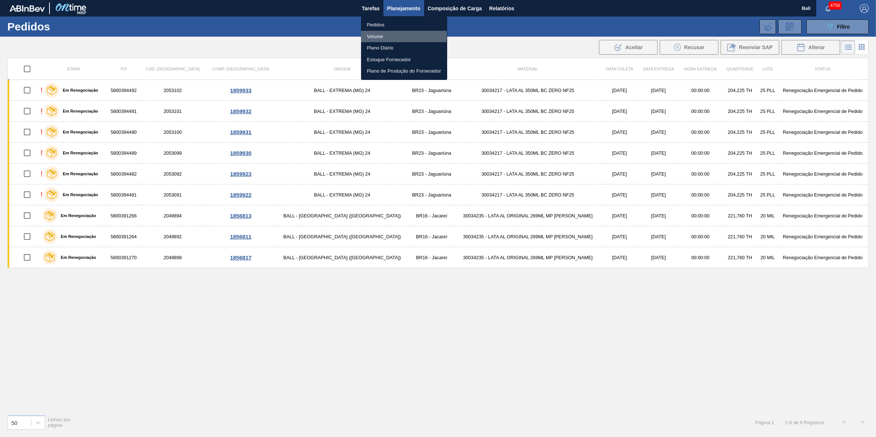
click at [396, 35] on li "Volume" at bounding box center [404, 37] width 86 height 12
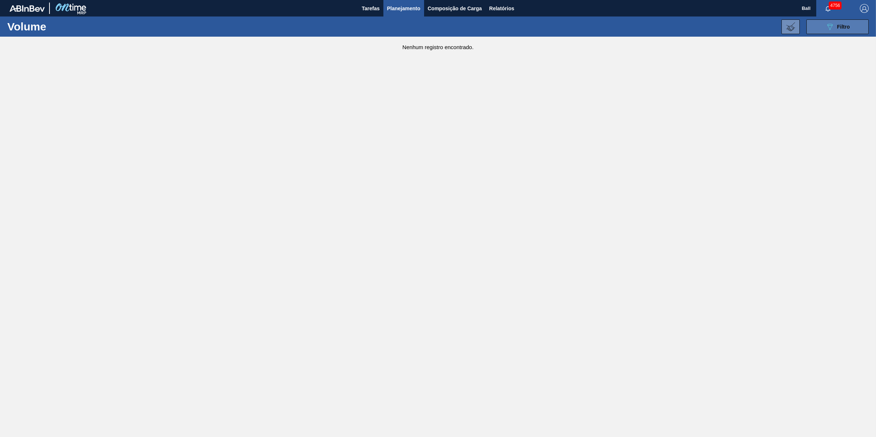
click at [849, 28] on span "Filtro" at bounding box center [843, 27] width 13 height 6
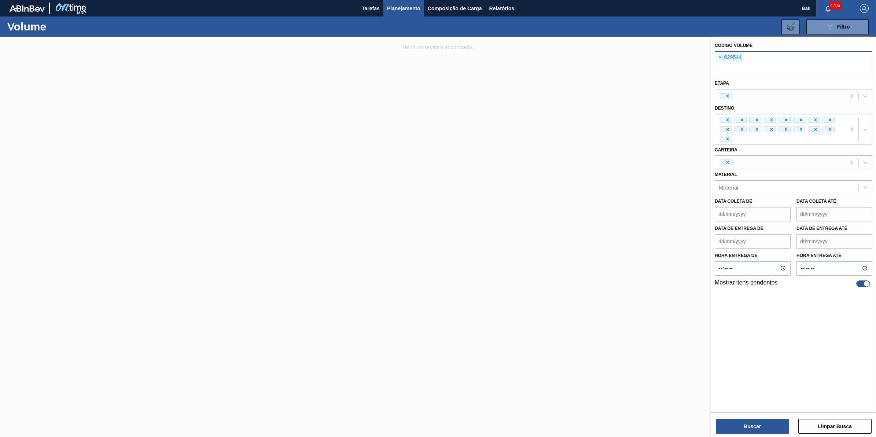
click at [747, 66] on input "text" at bounding box center [794, 71] width 158 height 14
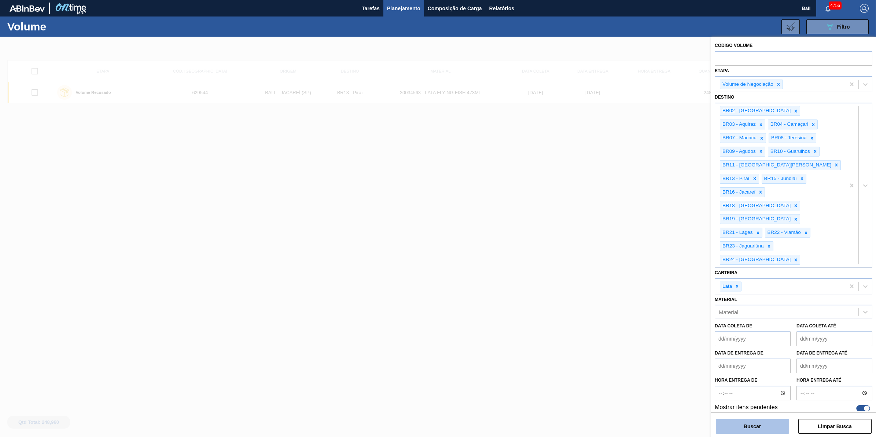
click at [778, 426] on button "Buscar" at bounding box center [752, 426] width 73 height 15
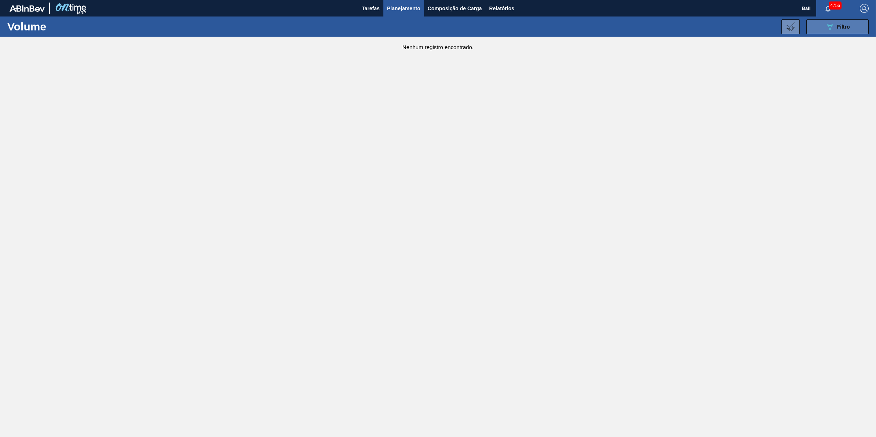
click at [840, 25] on span "Filtro" at bounding box center [843, 27] width 13 height 6
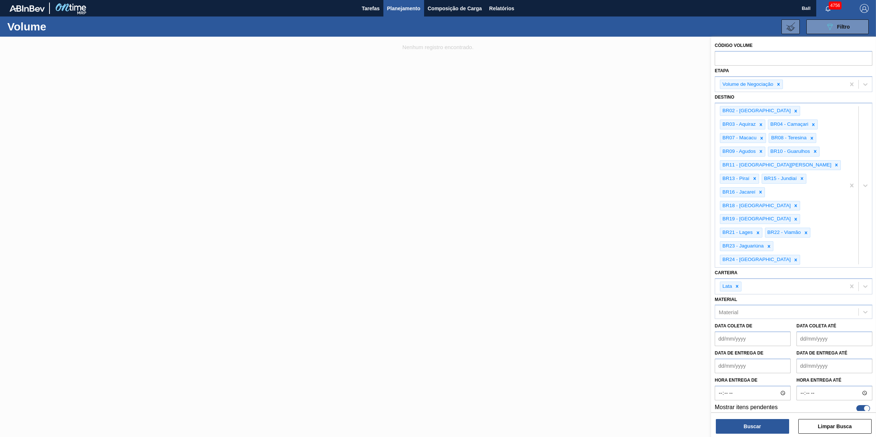
click at [646, 192] on div at bounding box center [438, 255] width 876 height 437
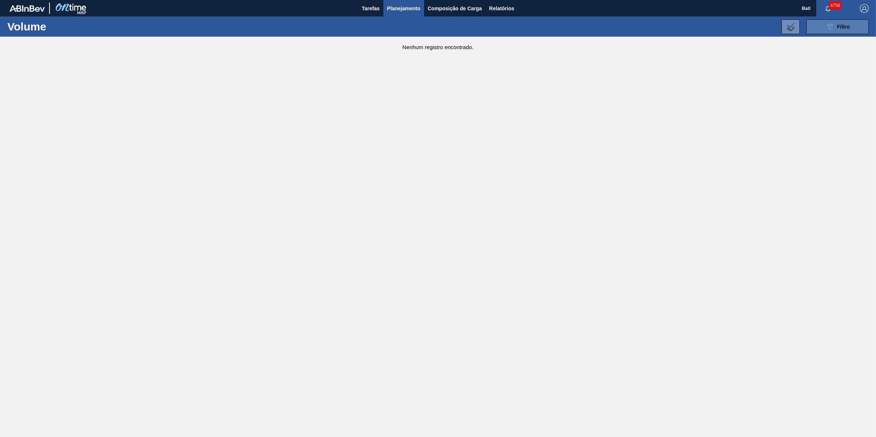
click at [816, 27] on button "089F7B8B-B2A5-4AFE-B5C0-19BA573D28AC Filtro" at bounding box center [837, 26] width 62 height 15
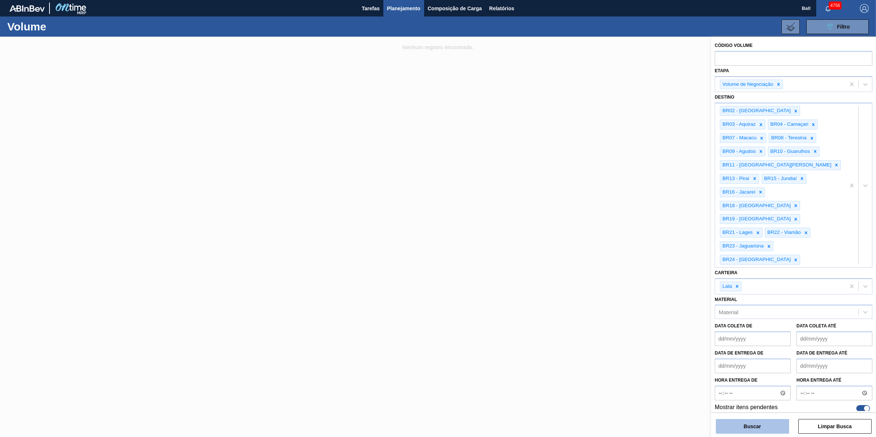
click at [752, 429] on button "Buscar" at bounding box center [752, 426] width 73 height 15
